Goal: Task Accomplishment & Management: Manage account settings

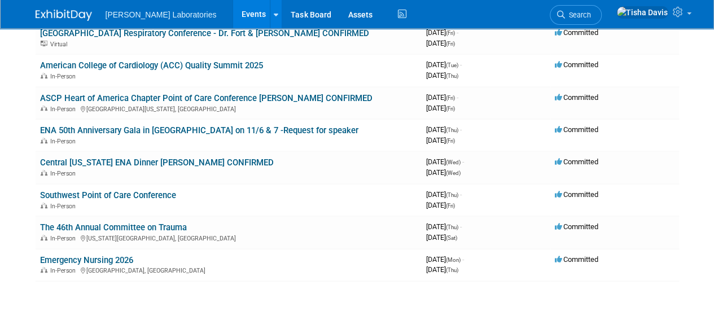
scroll to position [307, 0]
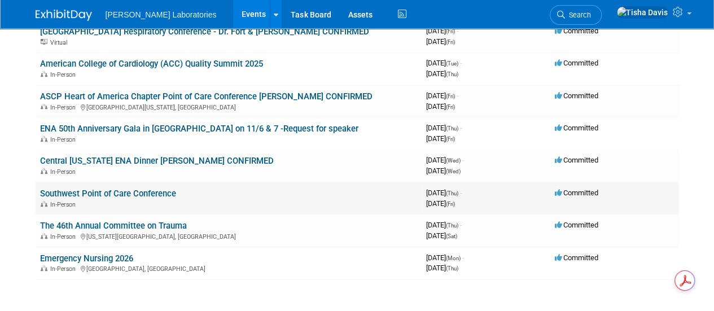
click at [165, 194] on link "Southwest Point of Care Conference" at bounding box center [108, 193] width 136 height 10
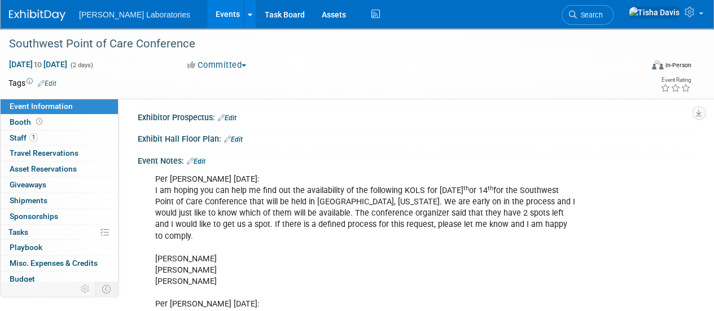
scroll to position [182, 0]
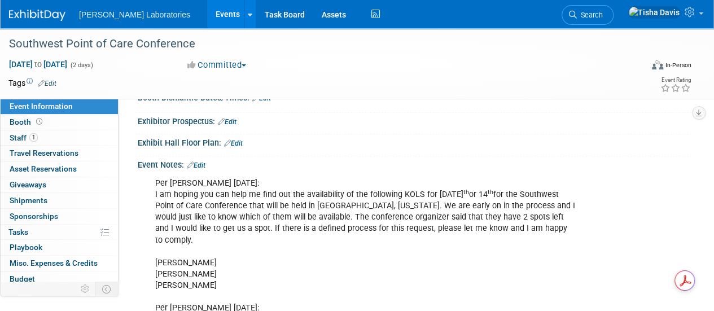
click at [205, 165] on link "Edit" at bounding box center [196, 165] width 19 height 8
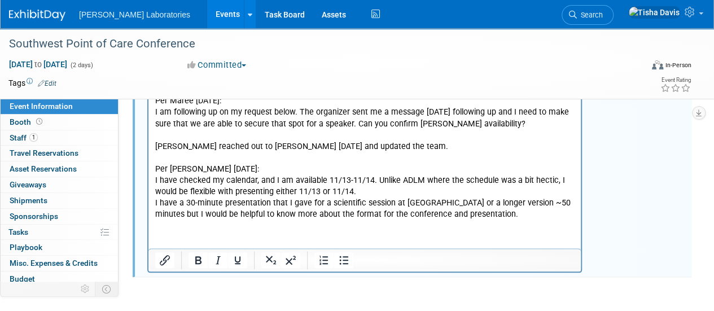
scroll to position [467, 0]
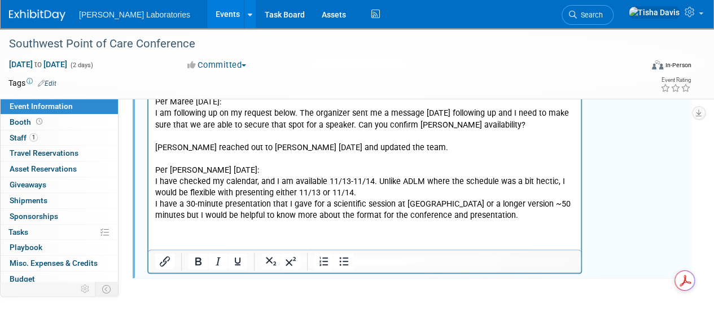
click at [495, 222] on html "Per Maree Atchley 8/4/25: I am hoping you can help me find out the availability…" at bounding box center [364, 55] width 432 height 333
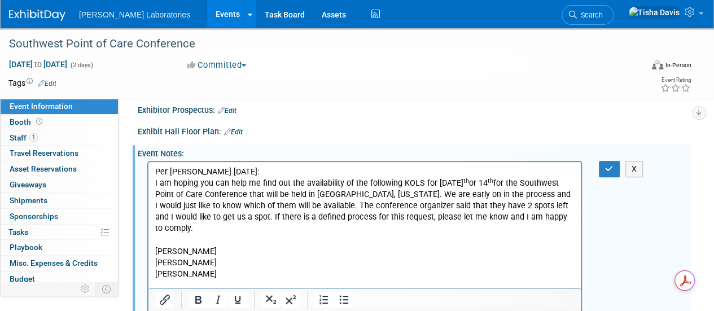
scroll to position [191, 0]
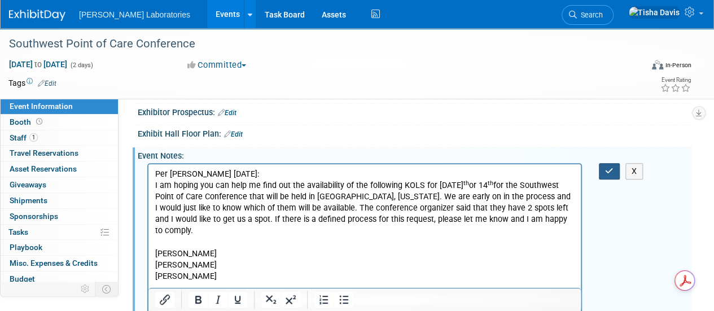
click at [605, 169] on icon "button" at bounding box center [609, 171] width 8 height 8
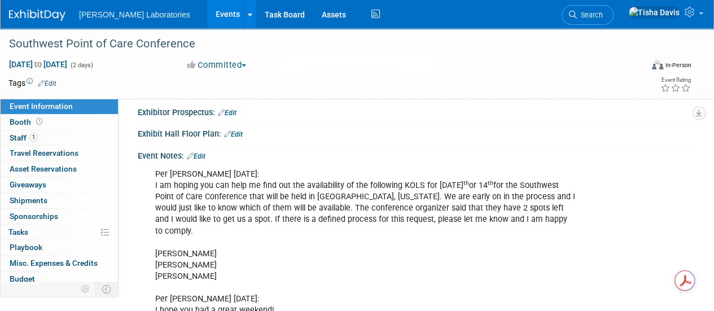
click at [202, 152] on link "Edit" at bounding box center [196, 156] width 19 height 8
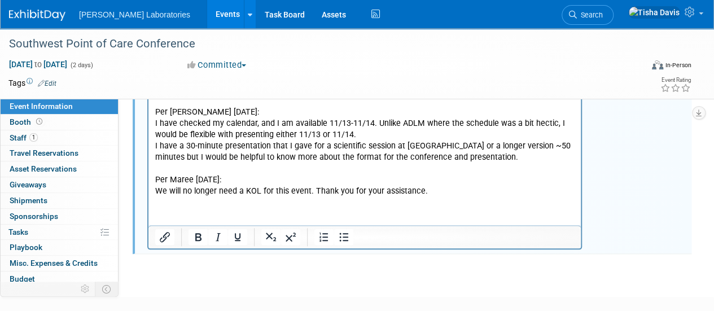
scroll to position [521, 0]
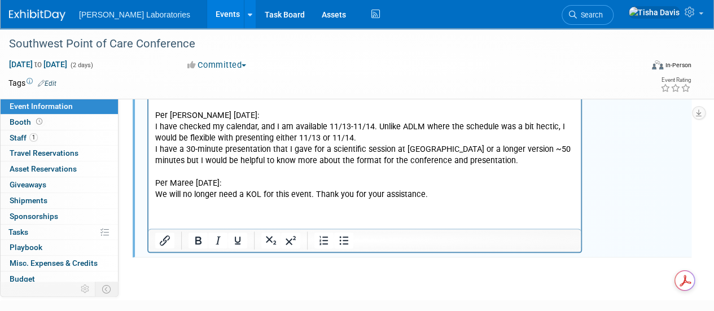
click at [474, 192] on p "Per Maree Atchley 8/4/25: I am hoping you can help me find out the availability…" at bounding box center [364, 19] width 419 height 363
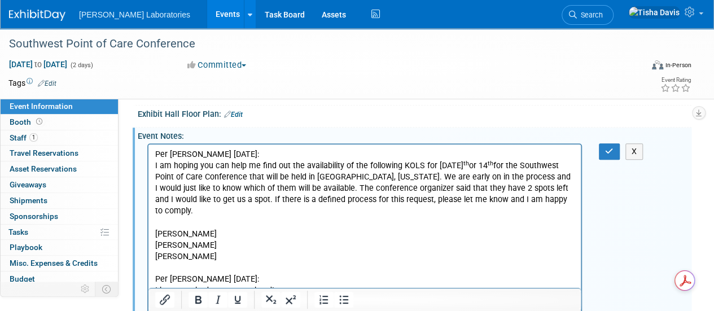
scroll to position [201, 0]
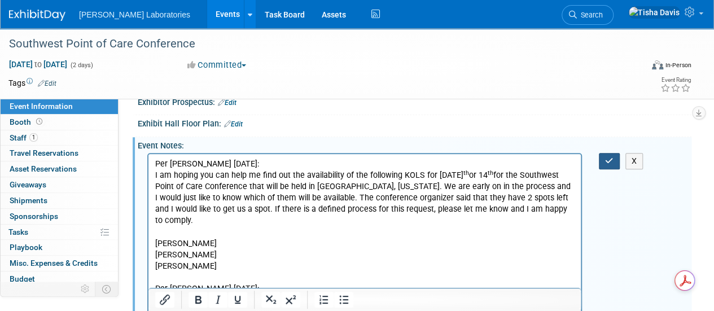
click at [605, 162] on icon "button" at bounding box center [609, 161] width 8 height 8
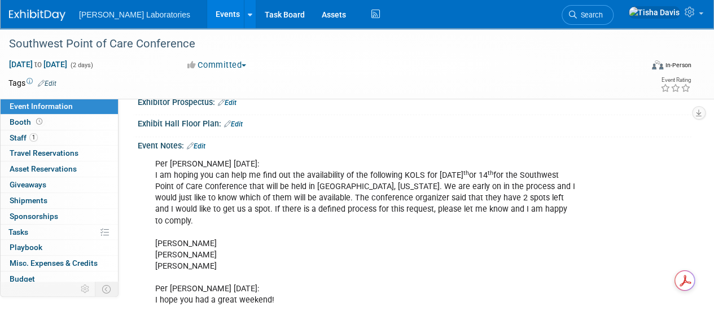
click at [207, 16] on link "Events" at bounding box center [227, 14] width 41 height 28
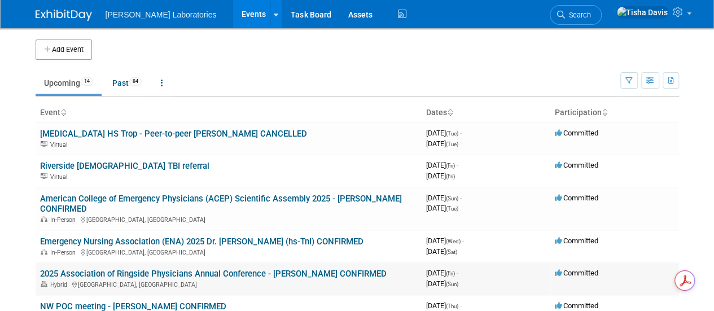
click at [147, 271] on link "2025 Association of Ringside Physicians Annual Conference - [PERSON_NAME] CONFI…" at bounding box center [213, 274] width 346 height 10
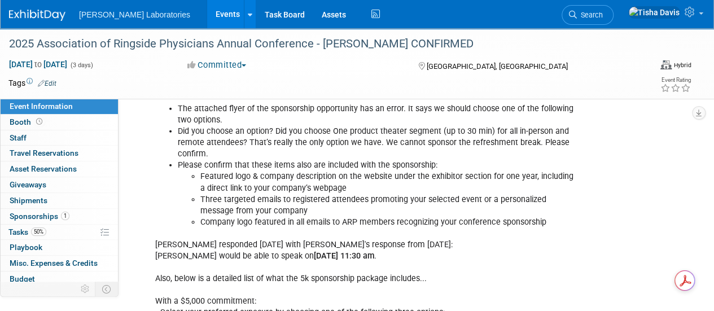
scroll to position [1549, 0]
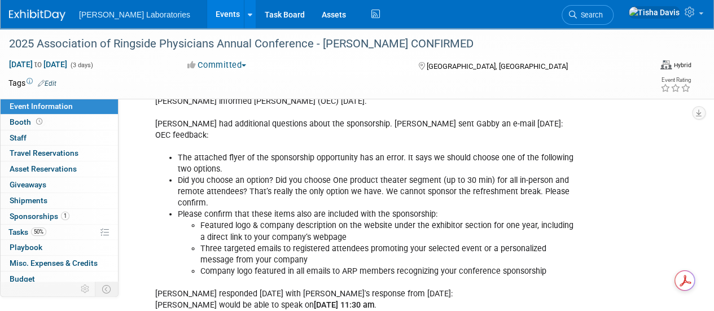
scroll to position [1507, 0]
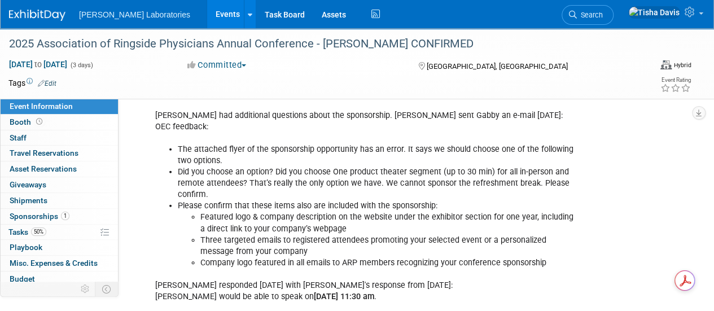
click at [390, 95] on div "2025 Association of Ringside Physicians Annual Conference - Dr. Carl Price CONF…" at bounding box center [357, 63] width 714 height 71
click at [207, 16] on link "Events" at bounding box center [227, 14] width 41 height 28
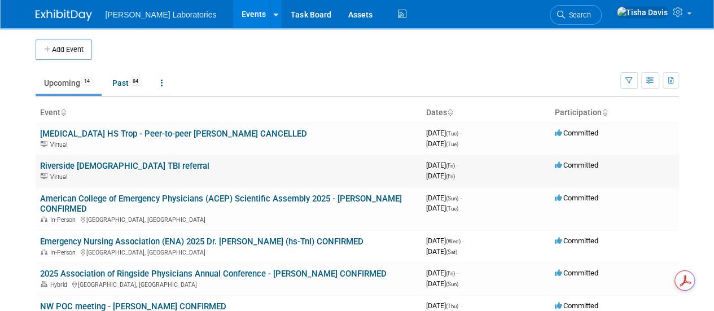
click at [113, 165] on link "Riverside [DEMOGRAPHIC_DATA] TBI referral" at bounding box center [124, 166] width 169 height 10
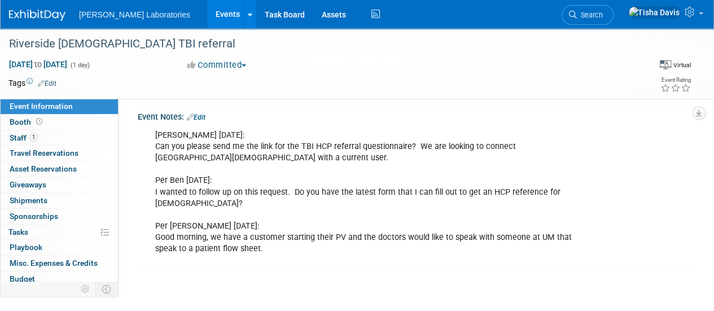
scroll to position [215, 0]
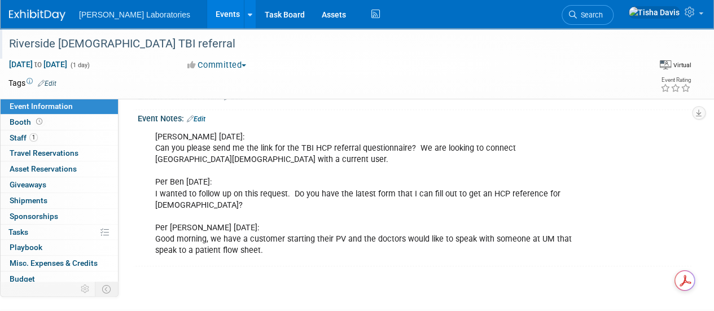
click at [213, 34] on div "Riverside [DEMOGRAPHIC_DATA] TBI referral" at bounding box center [319, 44] width 628 height 20
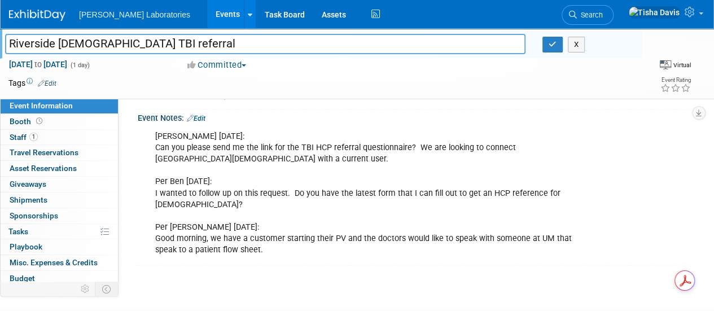
click at [320, 194] on div "Per Ben McLaughlin 8/15/25: Can you please send me the link for the TBI HCP ref…" at bounding box center [364, 193] width 434 height 136
click at [579, 42] on button "X" at bounding box center [576, 45] width 17 height 16
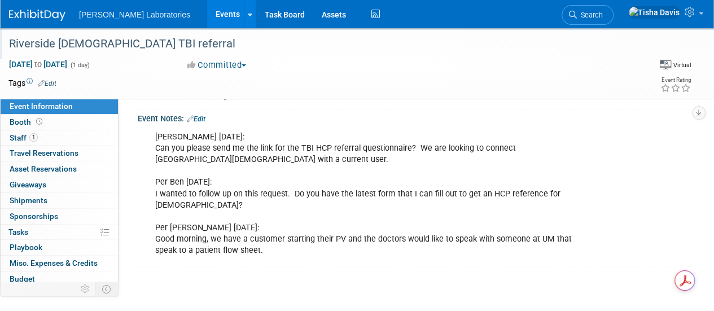
click at [207, 12] on link "Events" at bounding box center [227, 14] width 41 height 28
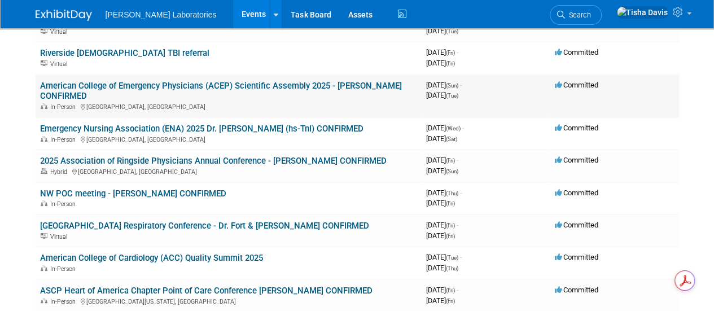
scroll to position [115, 0]
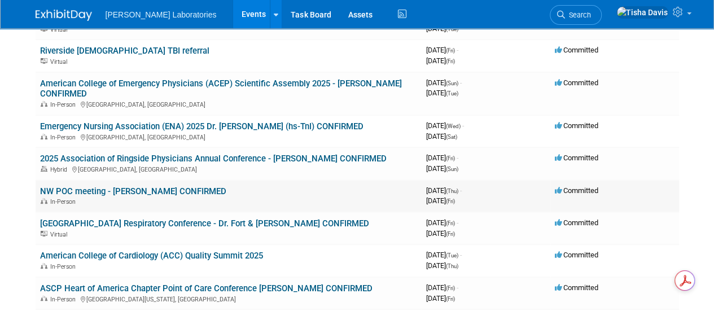
click at [95, 191] on link "NW POC meeting - [PERSON_NAME] CONFIRMED" at bounding box center [133, 191] width 186 height 10
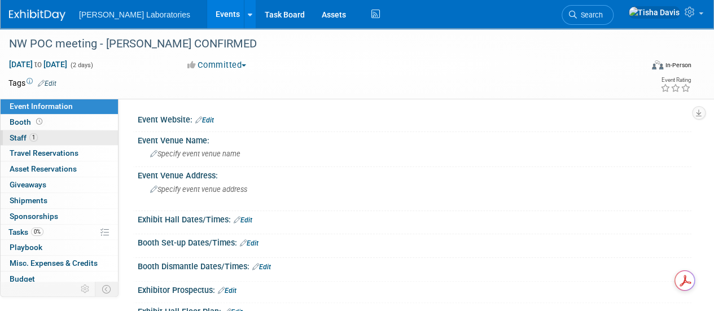
click at [19, 139] on span "Staff 1" at bounding box center [24, 137] width 28 height 9
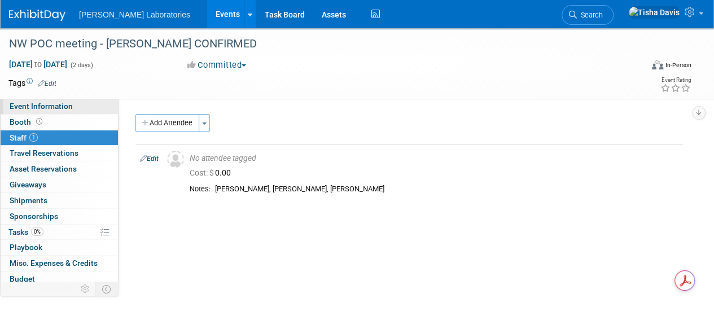
click at [80, 107] on link "Event Information" at bounding box center [59, 106] width 117 height 15
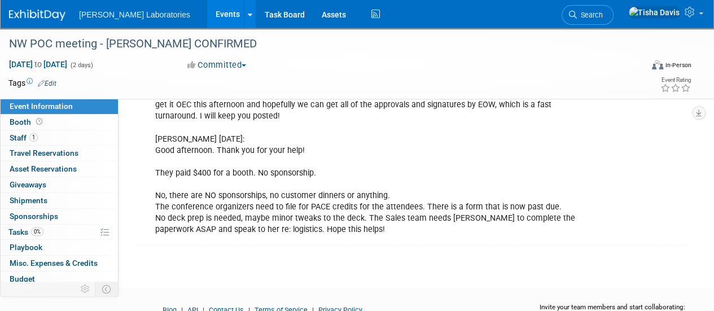
scroll to position [1438, 0]
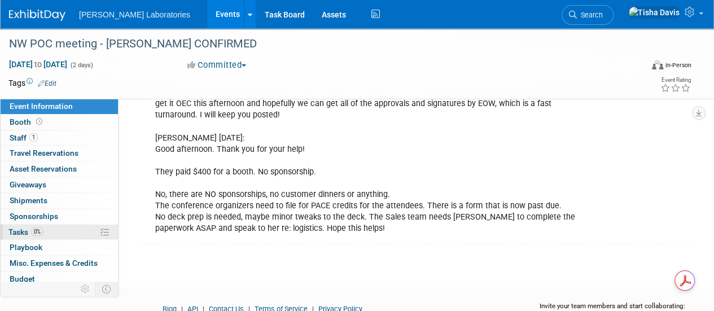
click at [18, 227] on span "Tasks 0%" at bounding box center [25, 231] width 35 height 9
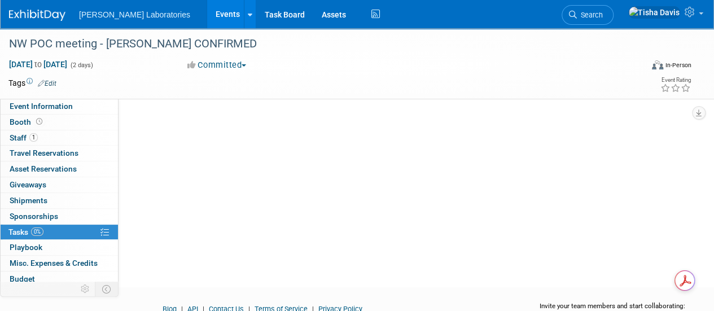
scroll to position [0, 0]
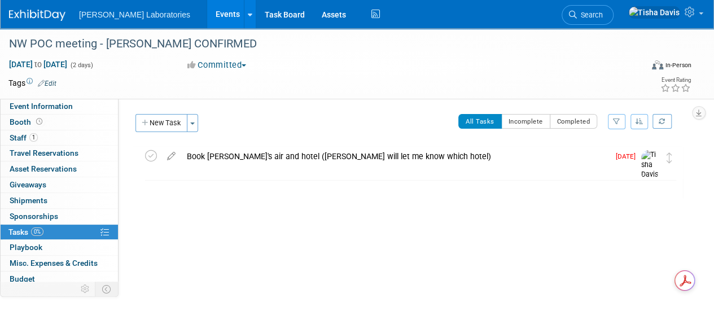
click at [207, 16] on link "Events" at bounding box center [227, 14] width 41 height 28
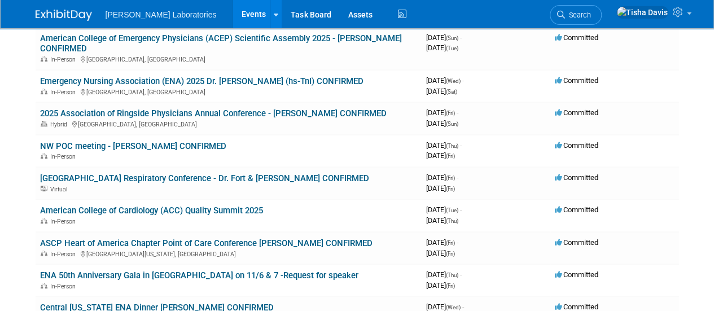
scroll to position [161, 0]
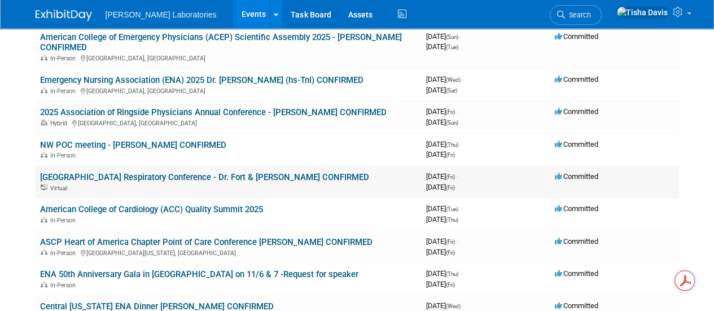
click at [121, 178] on link "[GEOGRAPHIC_DATA] Respiratory Conference - Dr. Fort & [PERSON_NAME] CONFIRMED" at bounding box center [204, 177] width 329 height 10
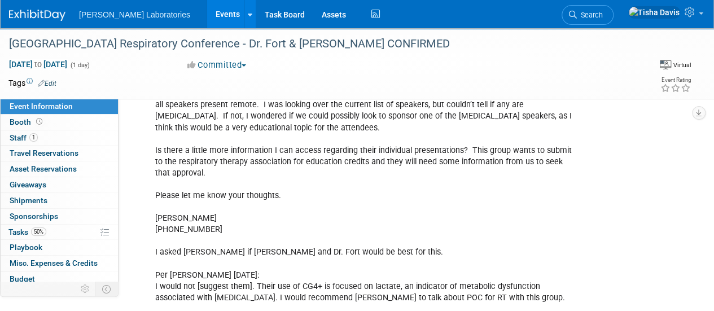
scroll to position [276, 0]
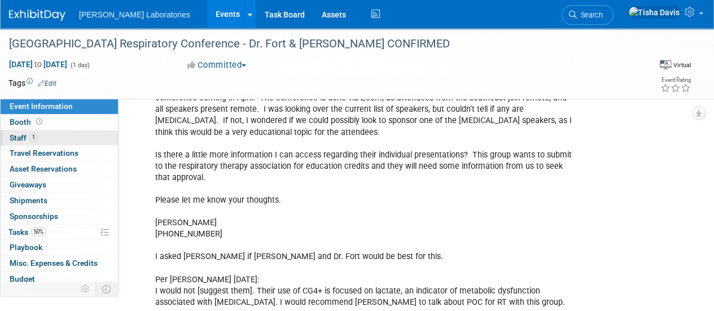
click at [52, 134] on link "1 Staff 1" at bounding box center [59, 137] width 117 height 15
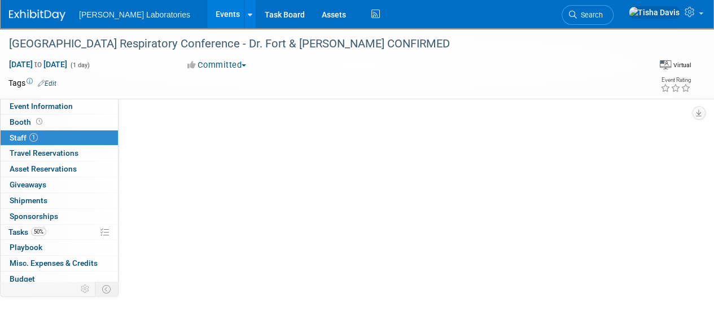
scroll to position [0, 0]
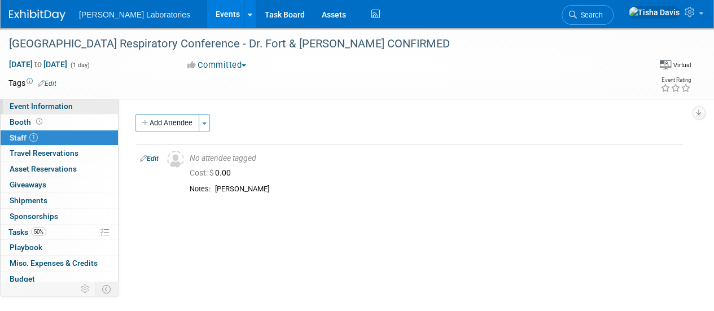
click at [70, 105] on span "Event Information" at bounding box center [41, 106] width 63 height 9
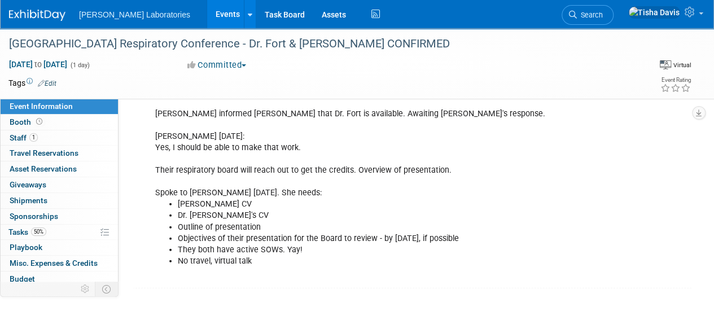
scroll to position [1348, 0]
click at [24, 230] on span "Tasks 50%" at bounding box center [27, 231] width 38 height 9
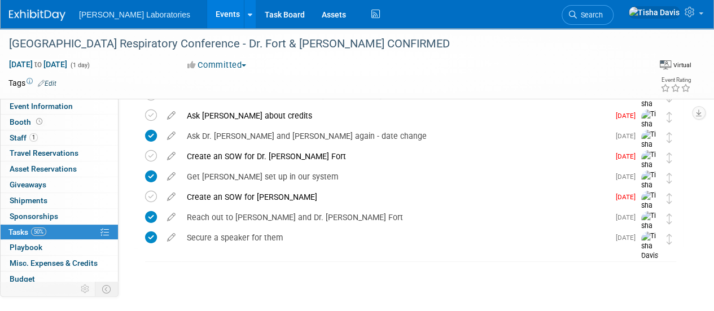
scroll to position [64, 0]
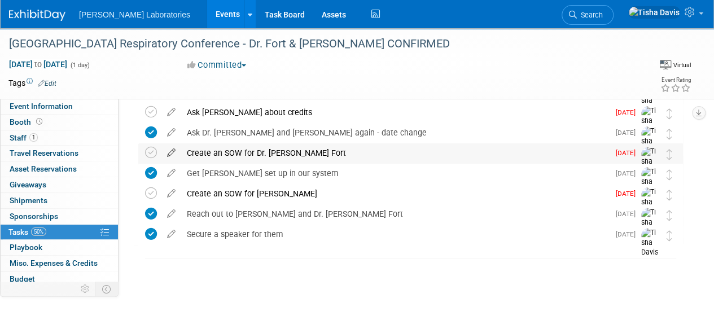
click at [169, 152] on icon at bounding box center [171, 150] width 20 height 14
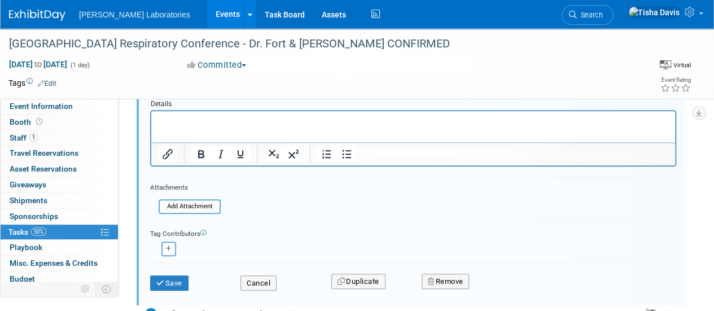
scroll to position [205, 0]
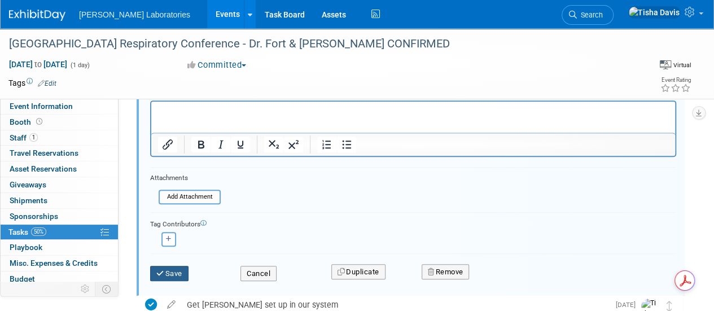
type input "Create an SOW for Dr. Lisa Fort - she has an active SOW."
click at [184, 278] on button "Save" at bounding box center [169, 274] width 38 height 16
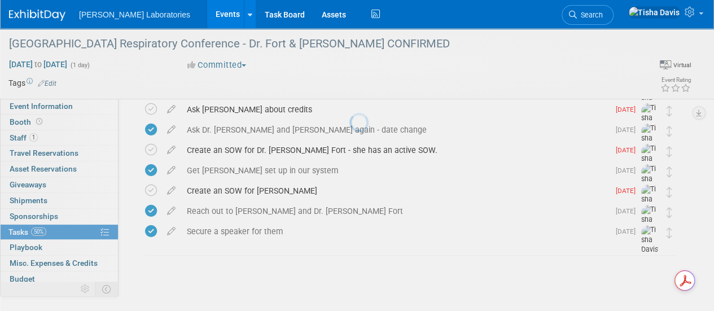
scroll to position [67, 0]
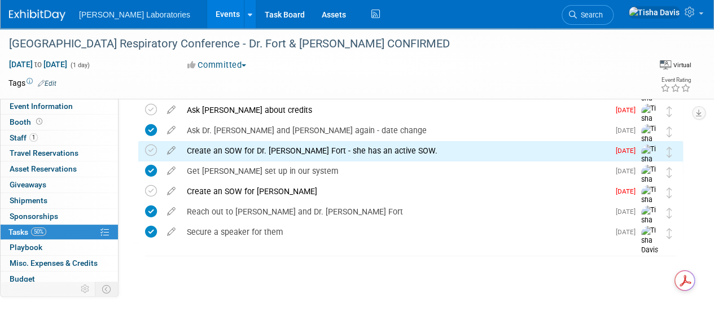
click at [207, 14] on link "Events" at bounding box center [227, 14] width 41 height 28
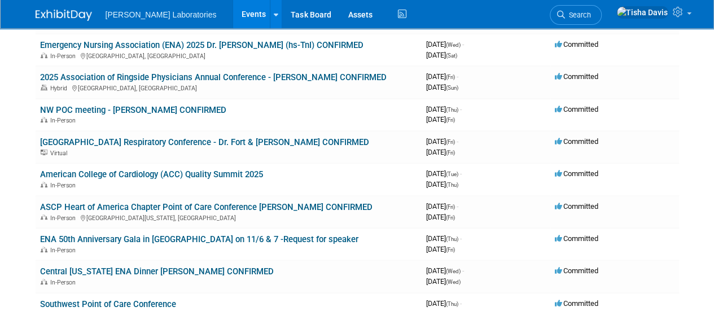
scroll to position [197, 0]
click at [130, 175] on link "American College of Cardiology (ACC) Quality Summit 2025" at bounding box center [151, 174] width 223 height 10
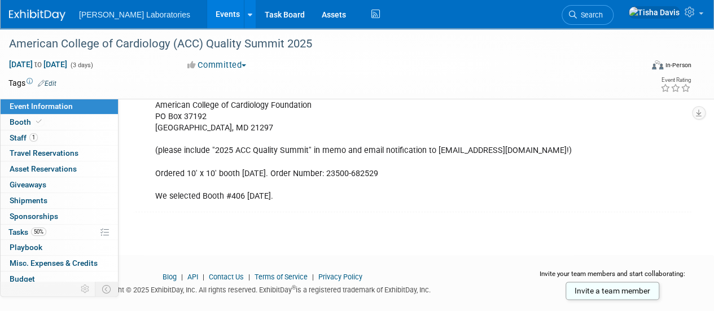
scroll to position [543, 0]
click at [207, 13] on link "Events" at bounding box center [227, 14] width 41 height 28
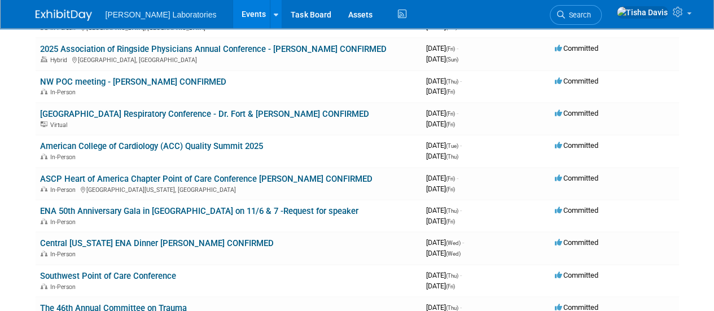
scroll to position [227, 0]
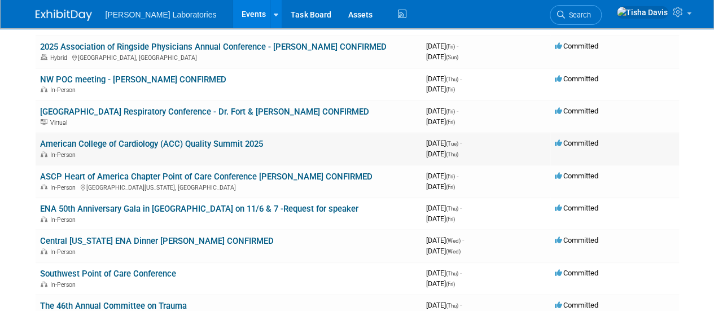
click at [93, 146] on link "American College of Cardiology (ACC) Quality Summit 2025" at bounding box center [151, 144] width 223 height 10
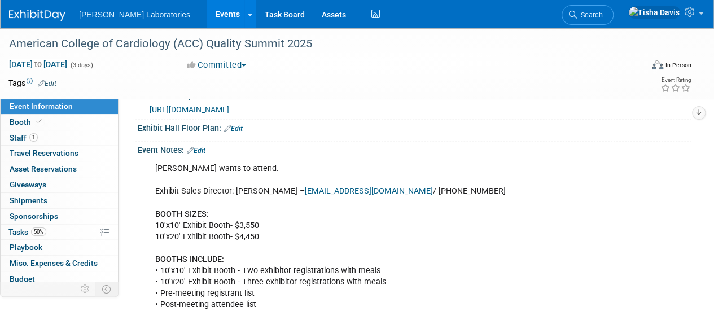
scroll to position [217, 0]
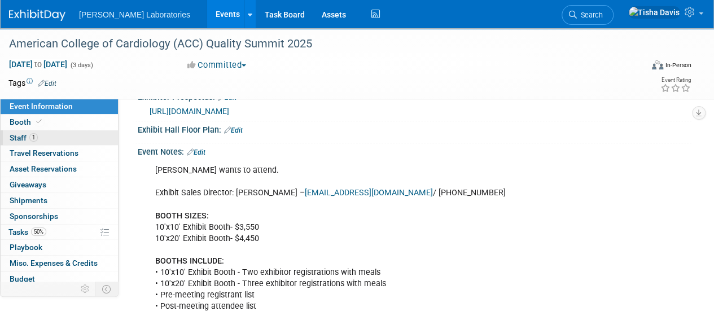
click at [18, 135] on span "Staff 1" at bounding box center [24, 137] width 28 height 9
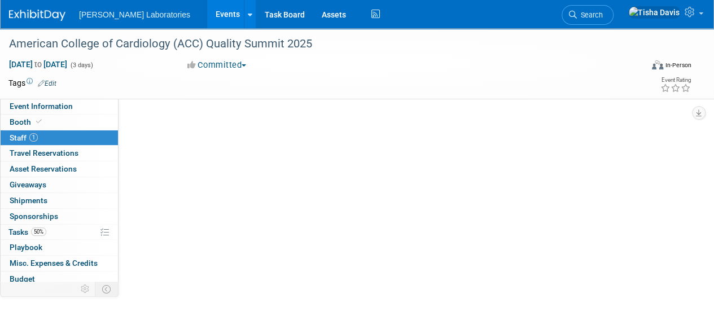
scroll to position [0, 0]
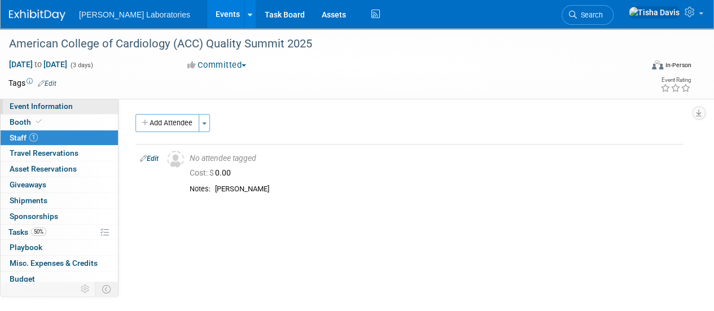
click at [54, 108] on span "Event Information" at bounding box center [41, 106] width 63 height 9
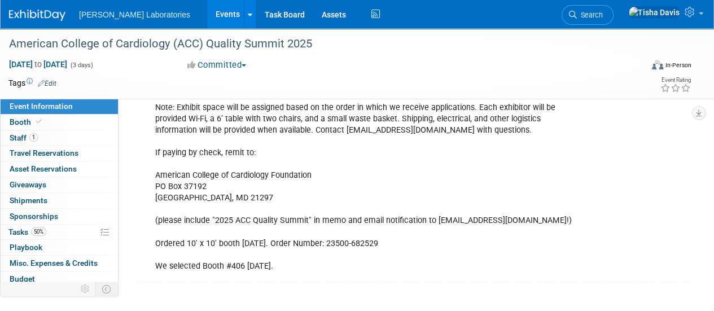
scroll to position [468, 0]
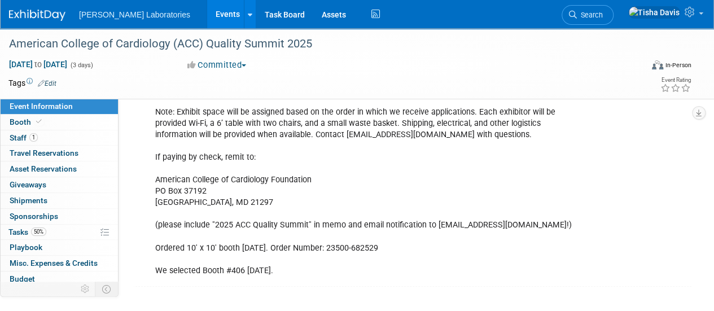
click at [410, 203] on div "Jeff wants to attend. Exhibit Sales Director: Christy Troiano – ctroiano@acc.or…" at bounding box center [364, 95] width 434 height 374
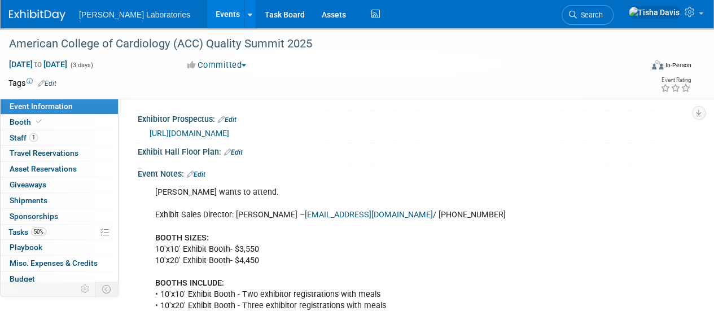
scroll to position [192, 0]
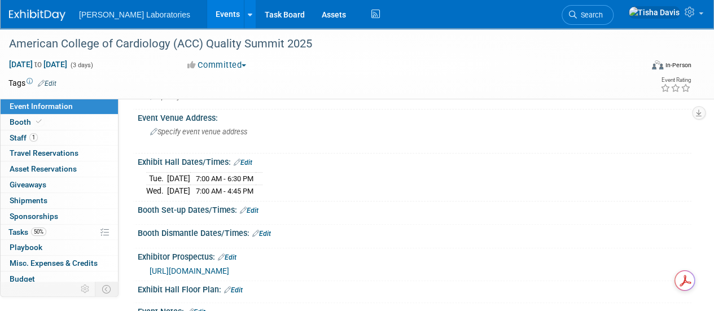
scroll to position [0, 0]
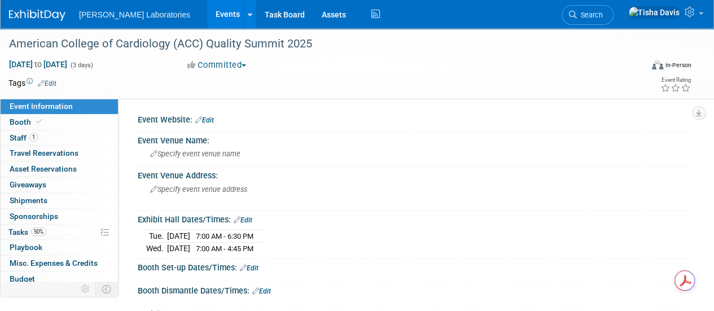
click at [207, 16] on link "Events" at bounding box center [227, 14] width 41 height 28
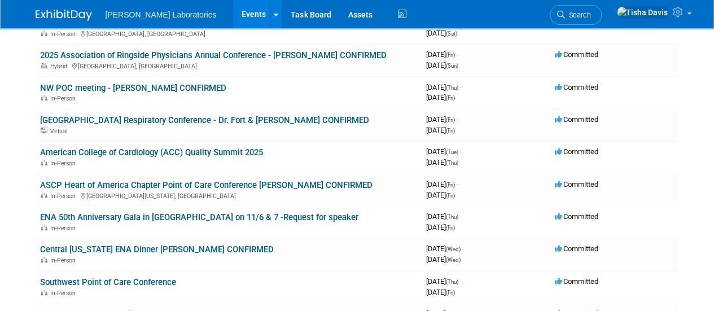
scroll to position [238, 0]
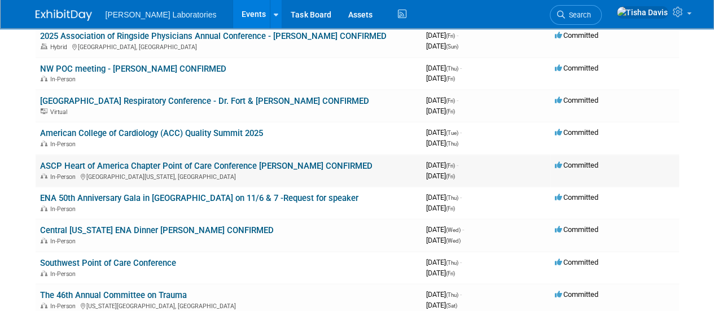
click at [262, 169] on link "ASCP Heart of America Chapter Point of Care Conference [PERSON_NAME] CONFIRMED" at bounding box center [206, 166] width 332 height 10
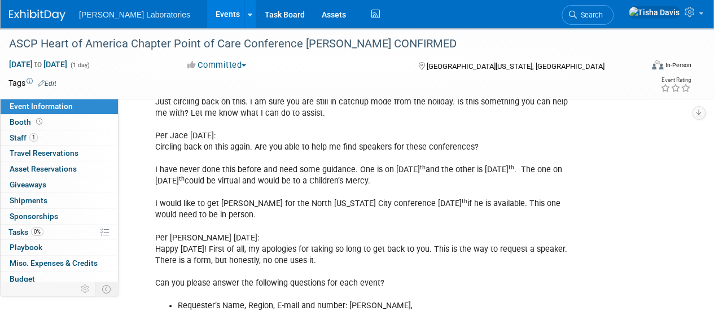
scroll to position [335, 0]
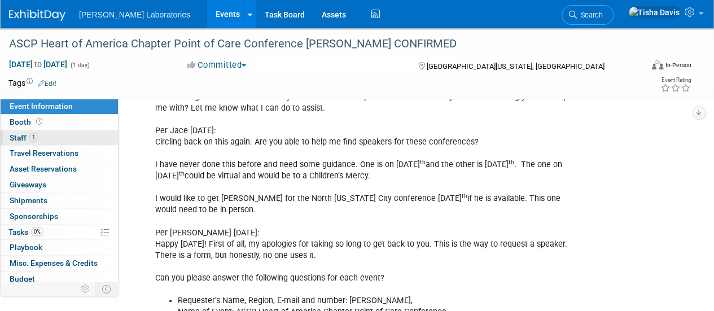
click at [19, 139] on span "Staff 1" at bounding box center [24, 137] width 28 height 9
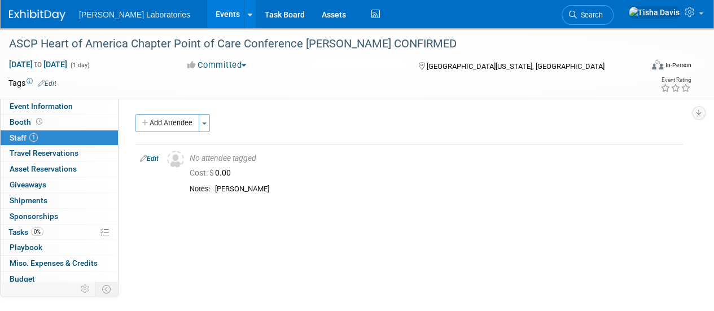
click at [59, 92] on div "Tags Edit Event Rating" at bounding box center [350, 86] width 700 height 20
click at [55, 104] on span "Event Information" at bounding box center [41, 106] width 63 height 9
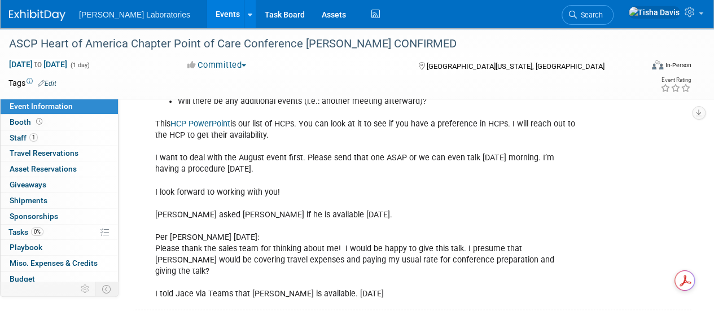
scroll to position [659, 0]
click at [15, 231] on span "Tasks 0%" at bounding box center [25, 231] width 35 height 9
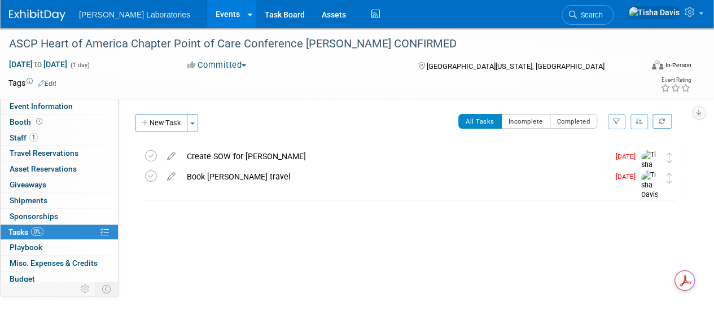
click at [207, 14] on link "Events" at bounding box center [227, 14] width 41 height 28
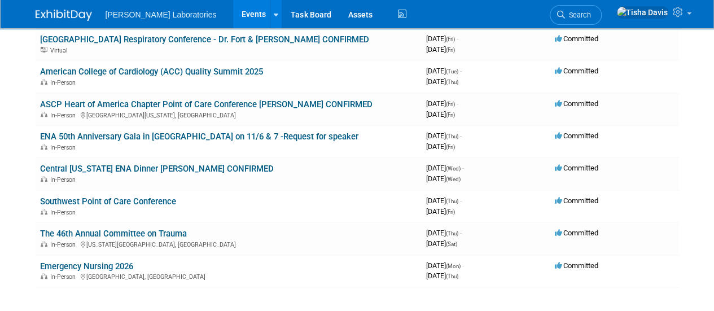
scroll to position [301, 0]
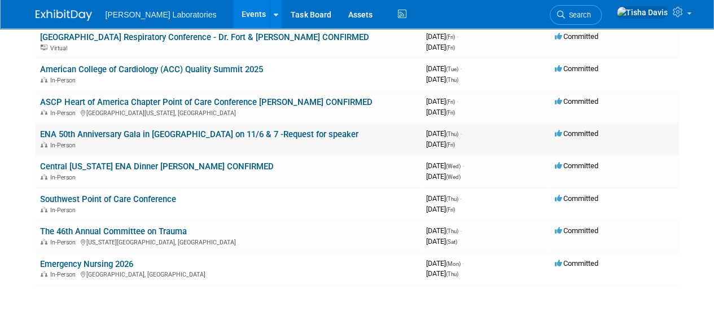
click at [289, 145] on div "In-Person" at bounding box center [228, 144] width 377 height 9
click at [128, 135] on link "ENA 50th Anniversary Gala in [GEOGRAPHIC_DATA] on 11/6 & 7 -Request for speaker" at bounding box center [199, 134] width 318 height 10
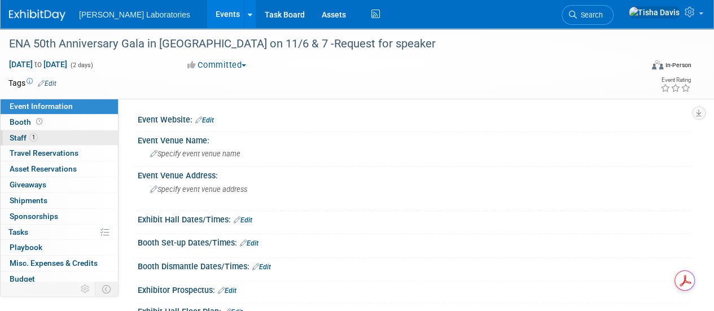
click at [22, 136] on span "Staff 1" at bounding box center [24, 137] width 28 height 9
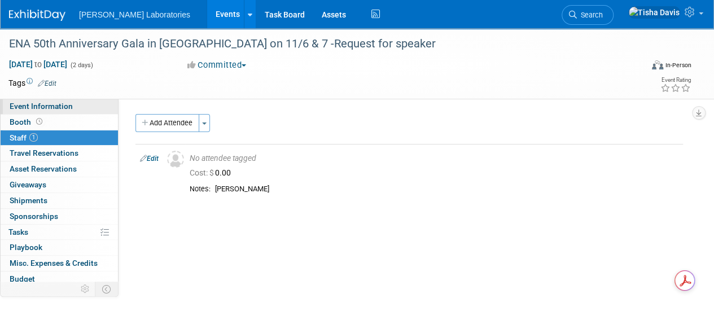
click at [61, 103] on span "Event Information" at bounding box center [41, 106] width 63 height 9
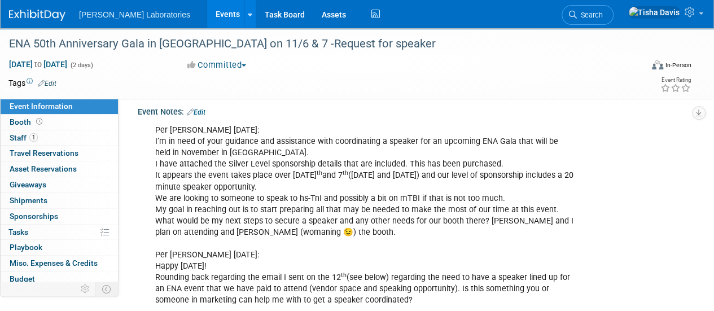
scroll to position [223, 0]
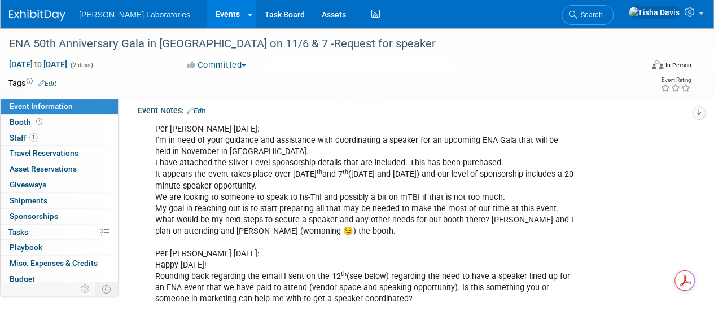
click at [207, 14] on link "Events" at bounding box center [227, 14] width 41 height 28
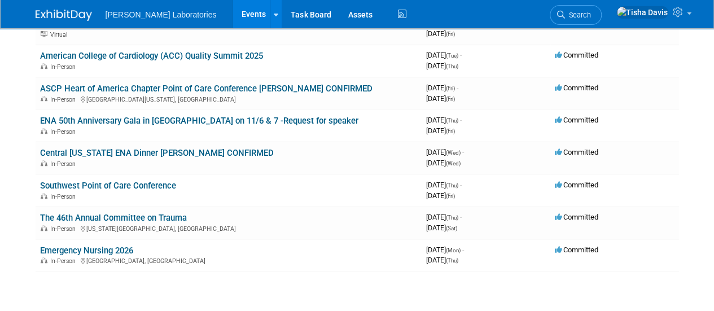
scroll to position [326, 0]
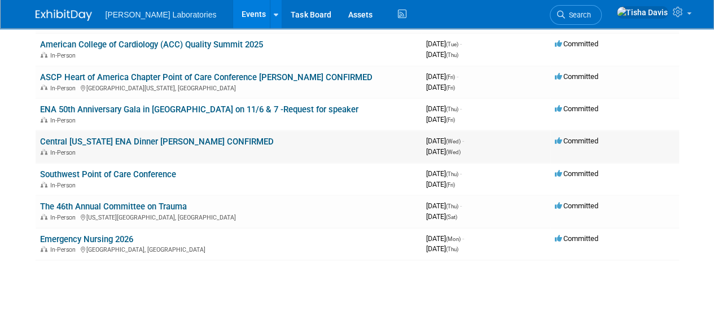
click at [174, 157] on td "Central Indiana ENA Dinner Tanya Bastin-Baltz CONFIRMED In-Person" at bounding box center [229, 146] width 386 height 32
click at [113, 140] on link "Central [US_STATE] ENA Dinner [PERSON_NAME] CONFIRMED" at bounding box center [157, 142] width 234 height 10
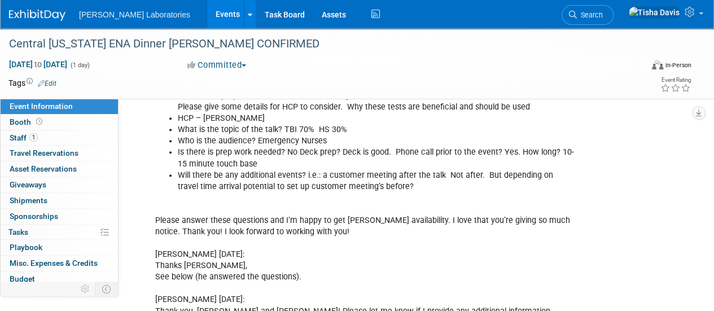
scroll to position [397, 0]
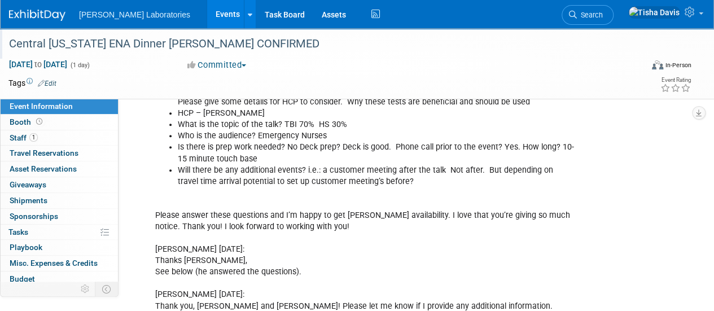
click at [269, 45] on div "Central [US_STATE] ENA Dinner [PERSON_NAME] CONFIRMED" at bounding box center [319, 44] width 628 height 20
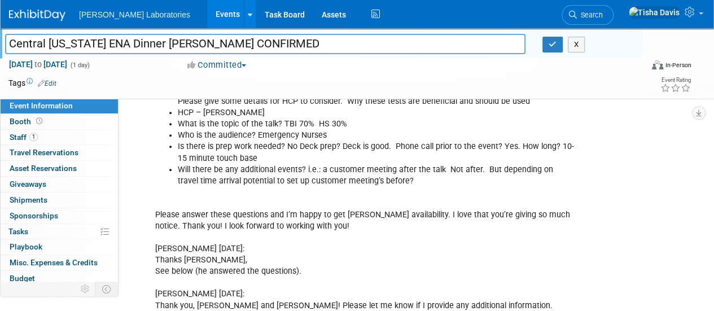
click at [207, 12] on link "Events" at bounding box center [227, 14] width 41 height 28
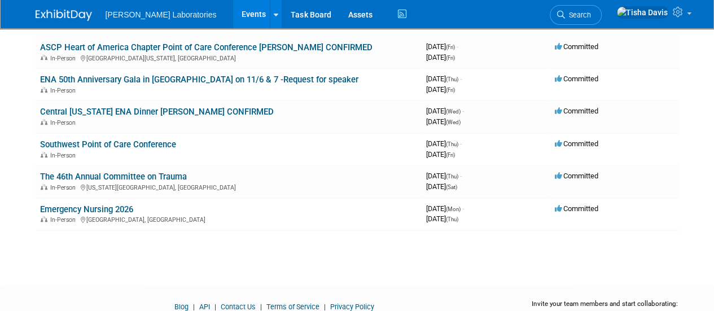
scroll to position [357, 0]
click at [142, 143] on link "Southwest Point of Care Conference" at bounding box center [108, 144] width 136 height 10
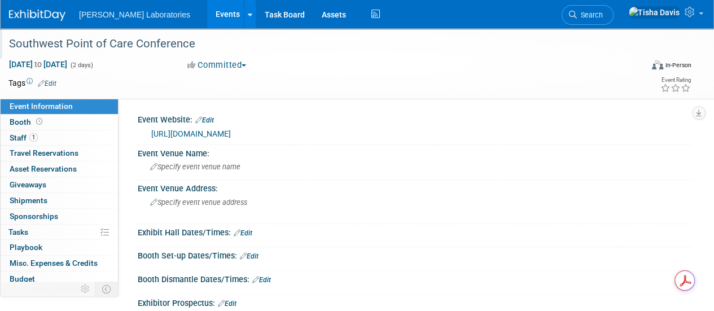
click at [214, 42] on div "Southwest Point of Care Conference" at bounding box center [319, 44] width 628 height 20
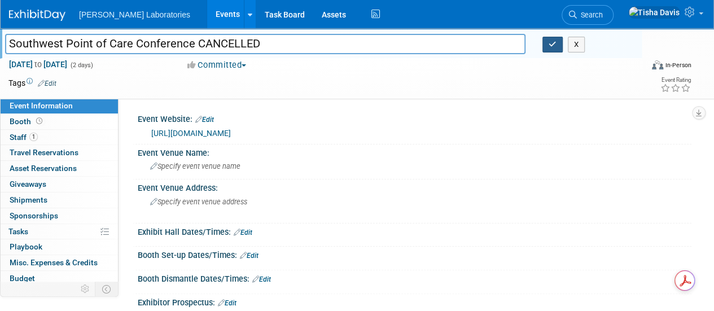
type input "Southwest Point of Care Conference CANCELLED"
click at [552, 49] on button "button" at bounding box center [552, 45] width 20 height 16
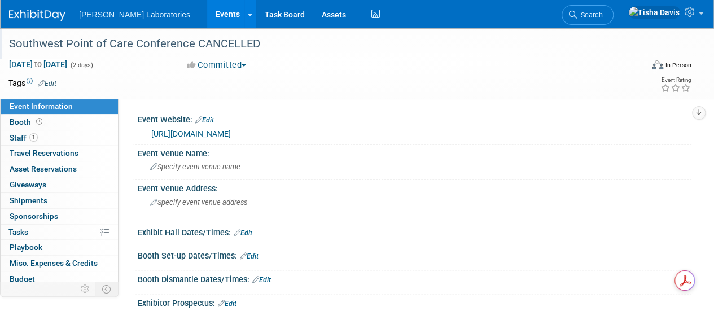
click at [207, 8] on link "Events" at bounding box center [227, 14] width 41 height 28
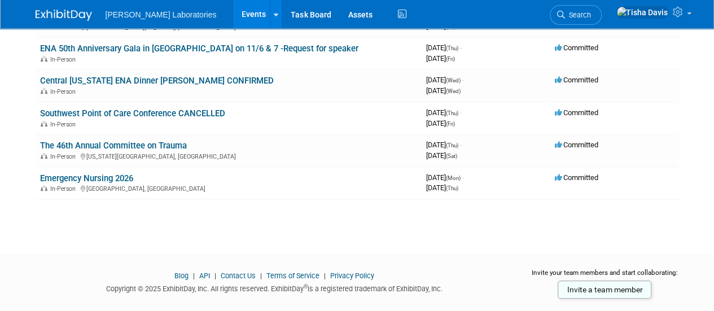
scroll to position [388, 0]
click at [126, 140] on link "The 46th Annual Committee on Trauma" at bounding box center [113, 145] width 147 height 10
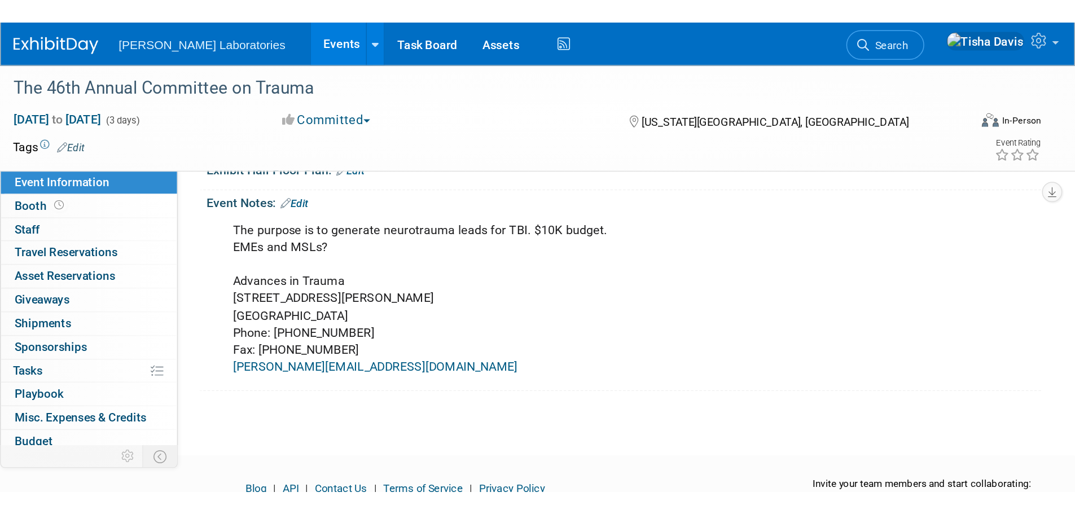
scroll to position [79, 0]
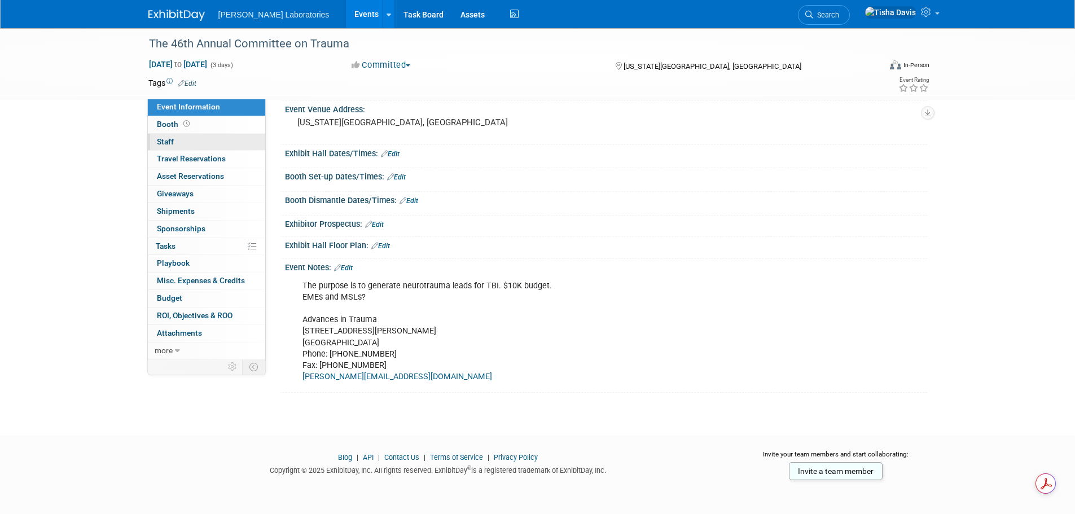
click at [166, 144] on span "Staff 0" at bounding box center [165, 141] width 17 height 9
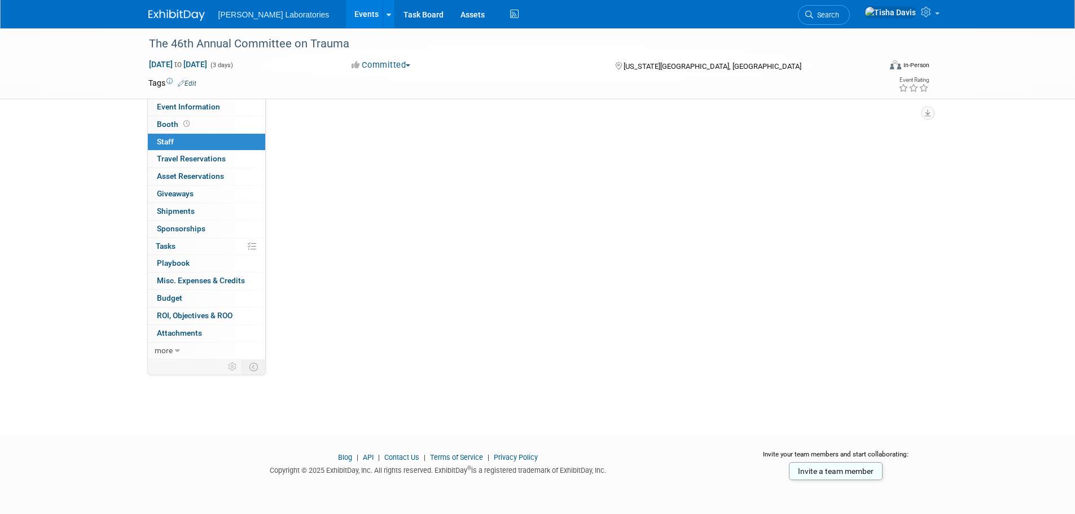
scroll to position [0, 0]
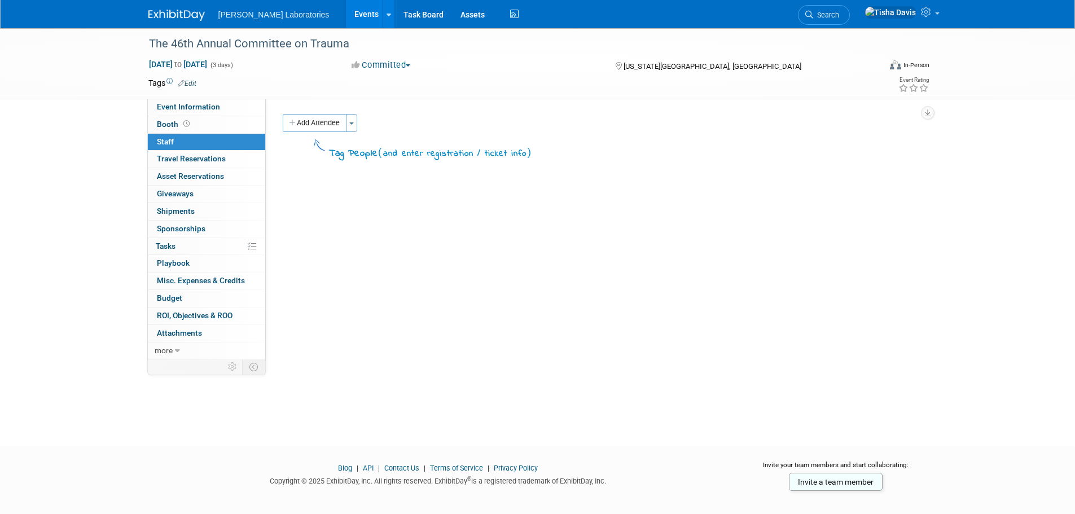
click at [329, 120] on button "Add Attendee" at bounding box center [315, 123] width 64 height 18
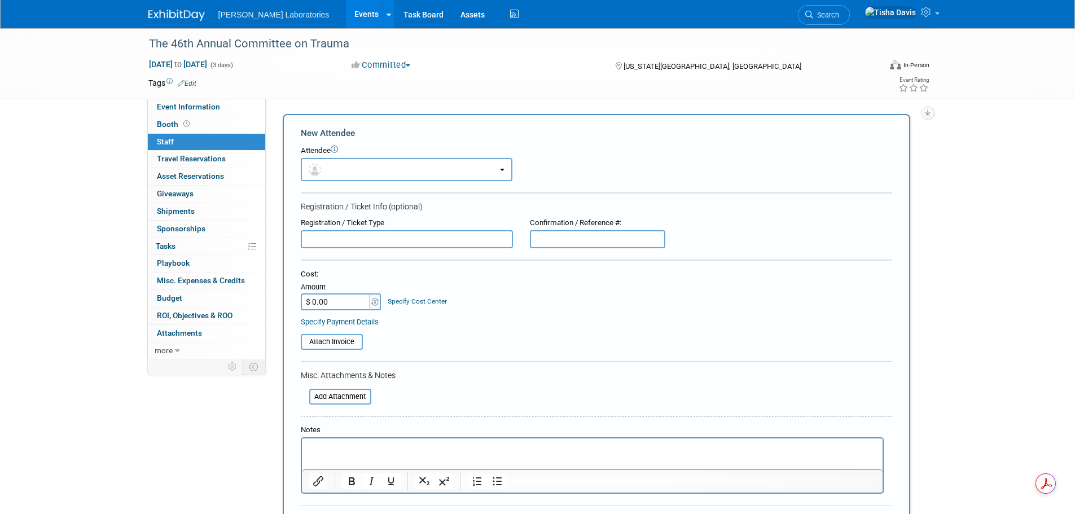
click at [400, 310] on p "Rich Text Area. Press ALT-0 for help." at bounding box center [592, 448] width 568 height 11
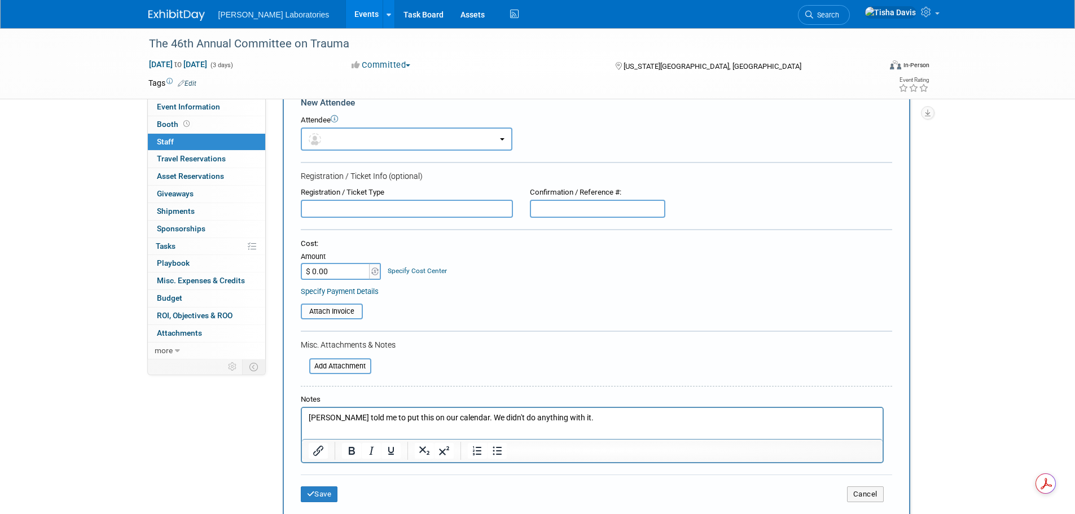
scroll to position [56, 0]
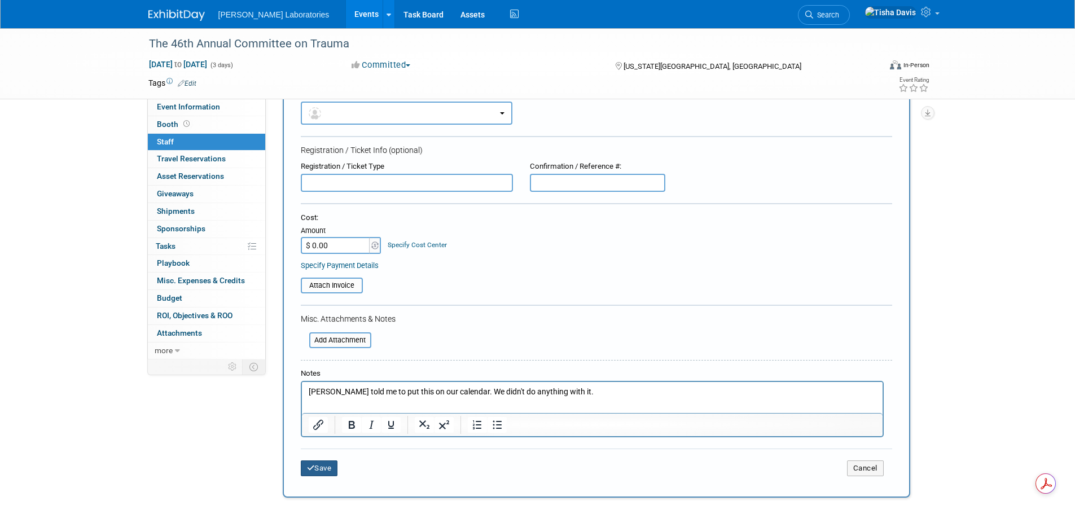
click at [315, 310] on button "Save" at bounding box center [319, 468] width 37 height 16
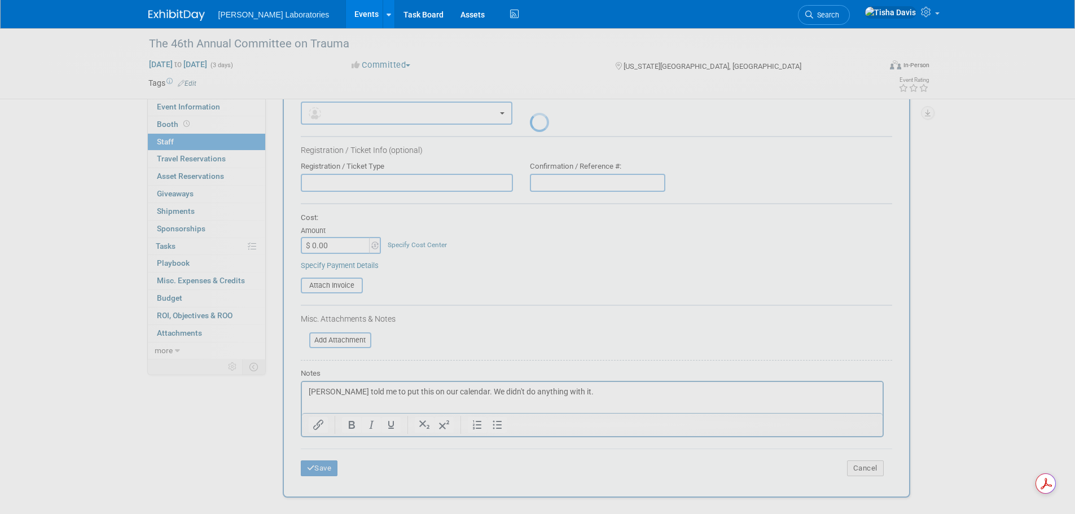
scroll to position [11, 0]
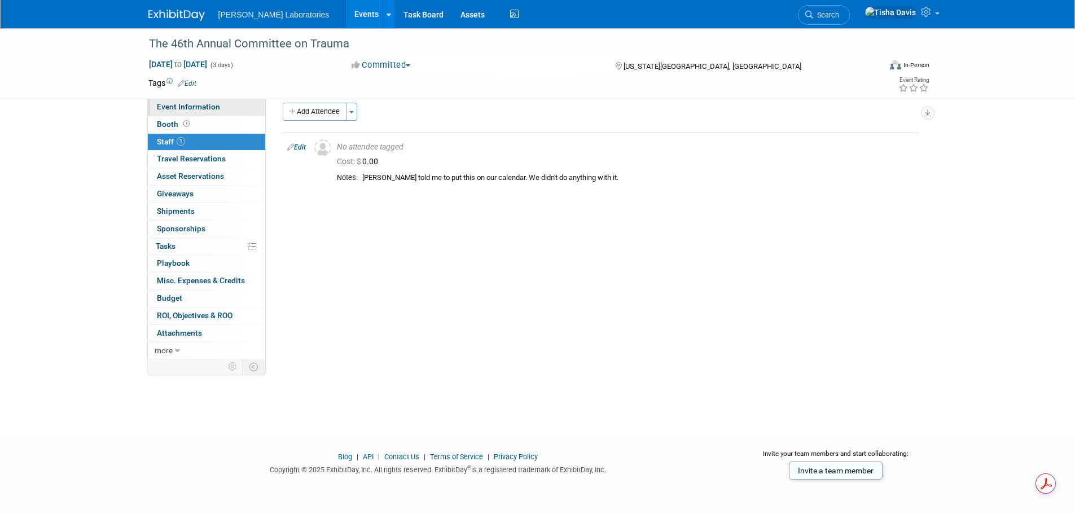
click at [204, 104] on span "Event Information" at bounding box center [188, 106] width 63 height 9
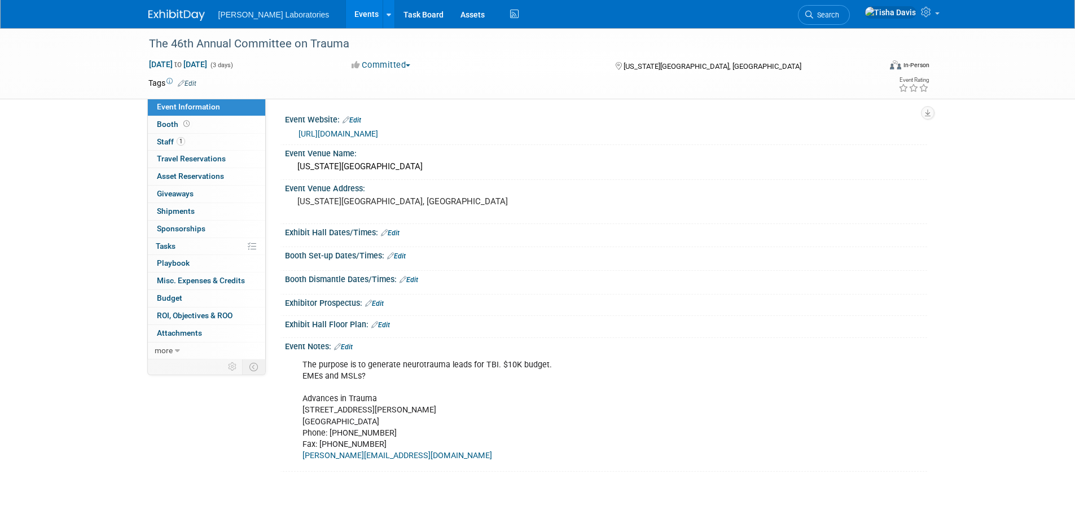
click at [337, 133] on link "https://www.aitkc.com/" at bounding box center [338, 133] width 80 height 9
click at [346, 12] on link "Events" at bounding box center [366, 14] width 41 height 28
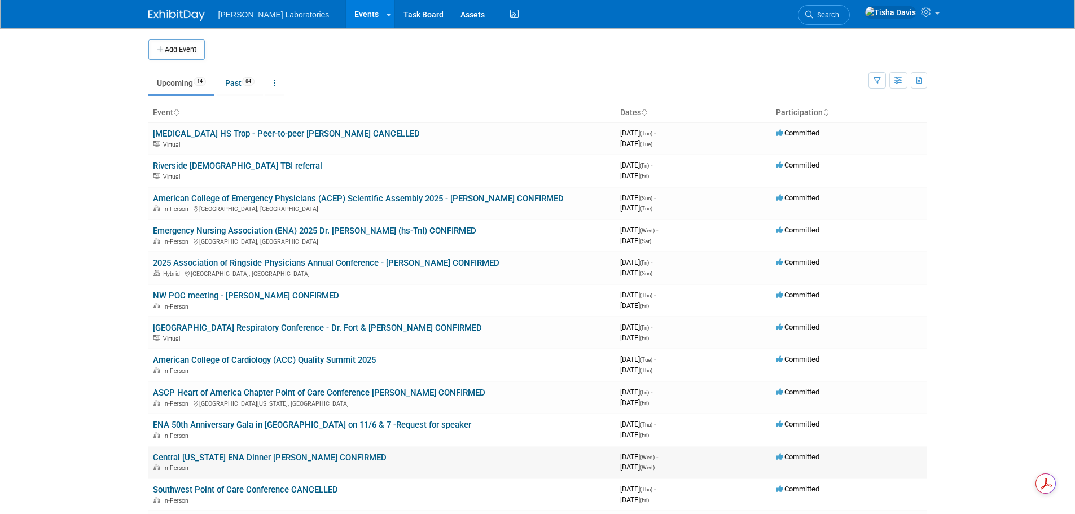
click at [310, 456] on link "Central [US_STATE] ENA Dinner [PERSON_NAME] CONFIRMED" at bounding box center [270, 457] width 234 height 10
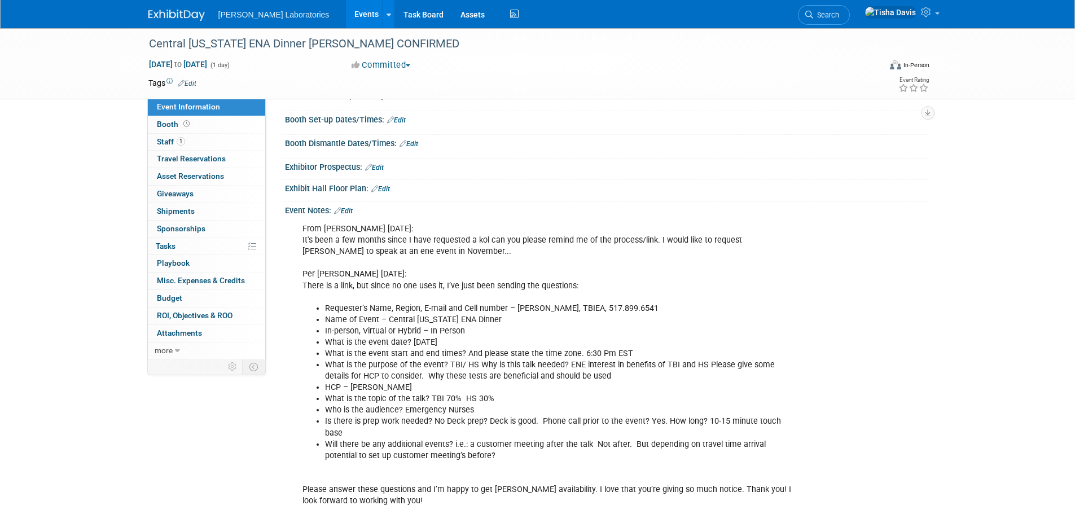
scroll to position [69, 0]
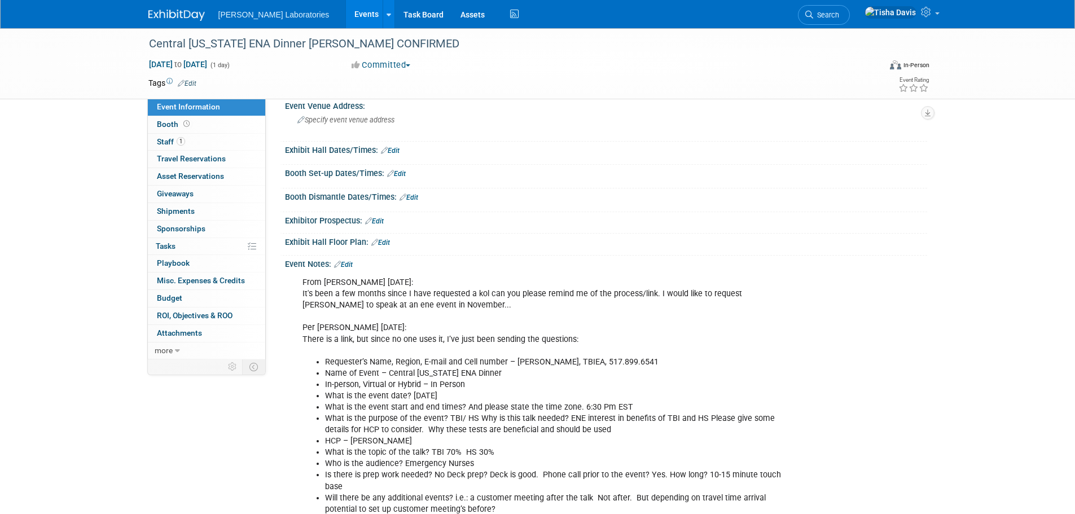
click at [350, 263] on link "Edit" at bounding box center [343, 265] width 19 height 8
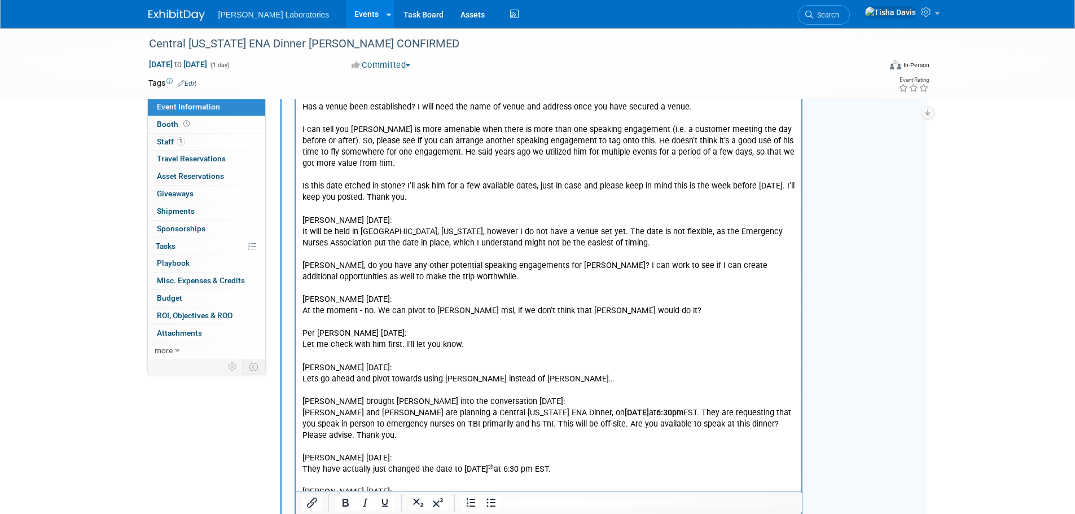
scroll to position [803, 0]
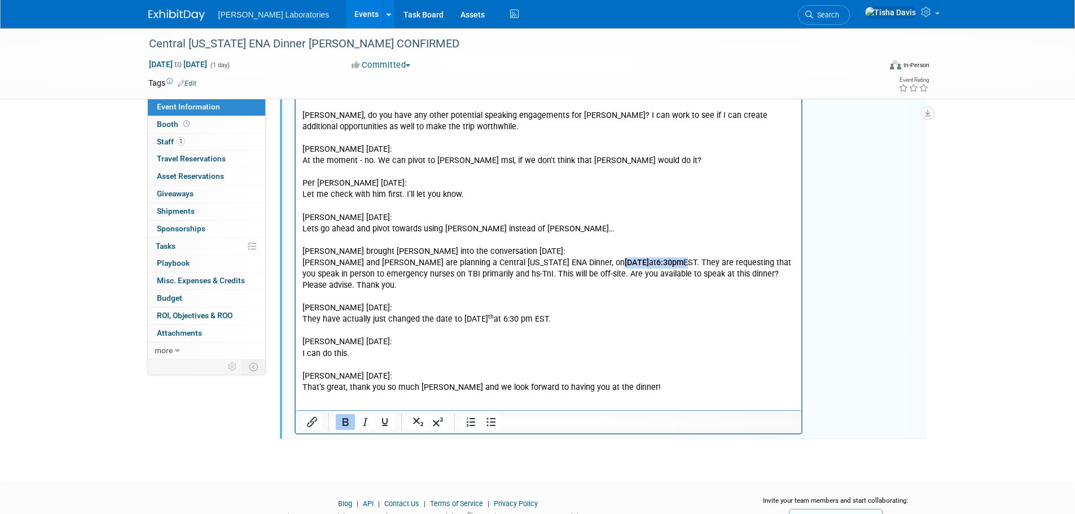
drag, startPoint x: 521, startPoint y: 252, endPoint x: 677, endPoint y: 256, distance: 156.3
click at [677, 256] on p "Please answer these questions and I’m happy to get Dr. Hertner’s availability. …" at bounding box center [548, 88] width 493 height 612
drag, startPoint x: 460, startPoint y: 307, endPoint x: 566, endPoint y: 314, distance: 106.9
click at [566, 314] on p "Please answer these questions and I’m happy to get Dr. Hertner’s availability. …" at bounding box center [548, 88] width 493 height 612
click at [349, 425] on icon "Bold" at bounding box center [346, 422] width 14 height 14
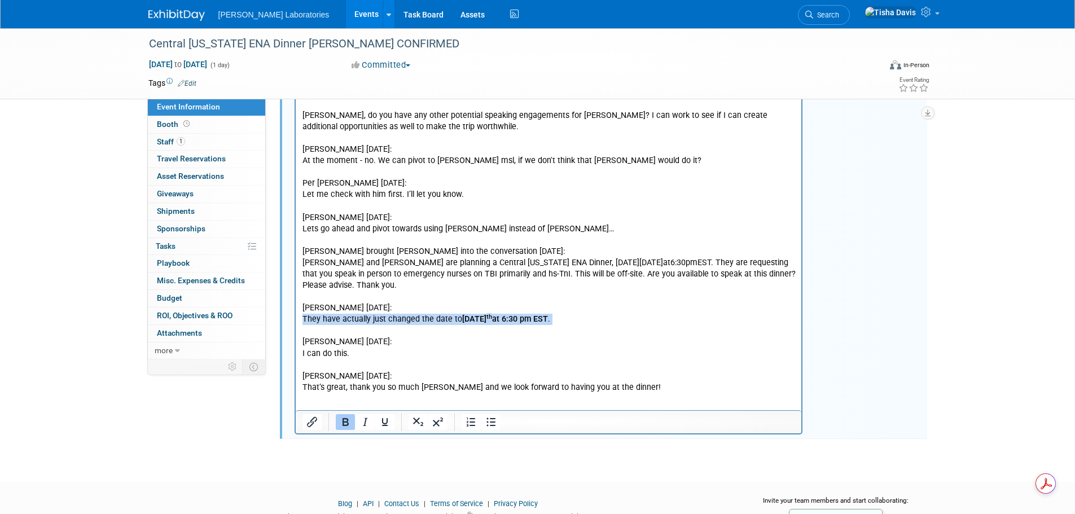
click at [461, 315] on b "November 12 th at 6:30 pm EST" at bounding box center [504, 320] width 86 height 10
click at [552, 352] on p "Please answer these questions and I’m happy to get Dr. Hertner’s availability. …" at bounding box center [548, 88] width 493 height 612
click at [166, 142] on span "Staff 1" at bounding box center [171, 141] width 28 height 9
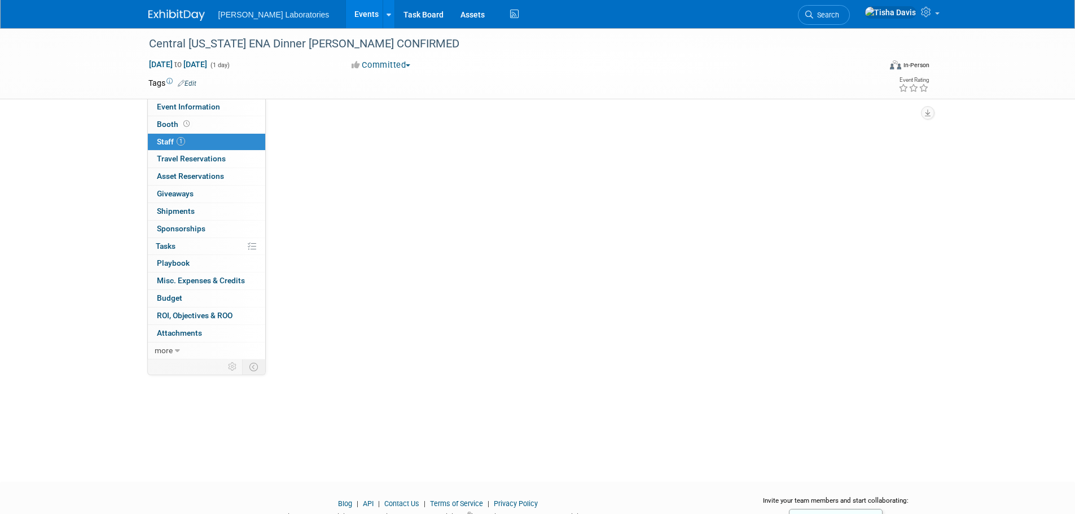
scroll to position [0, 0]
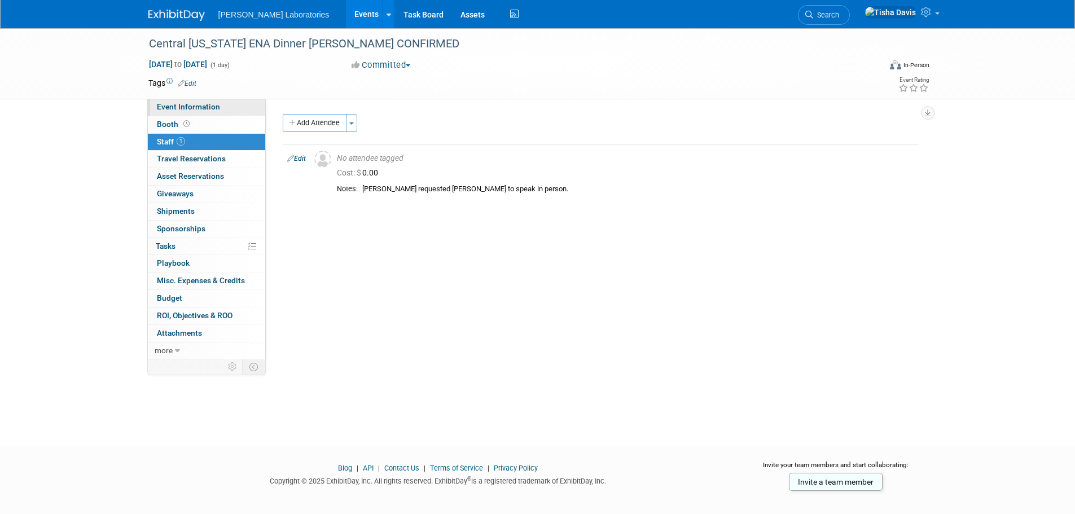
click at [215, 103] on span "Event Information" at bounding box center [188, 106] width 63 height 9
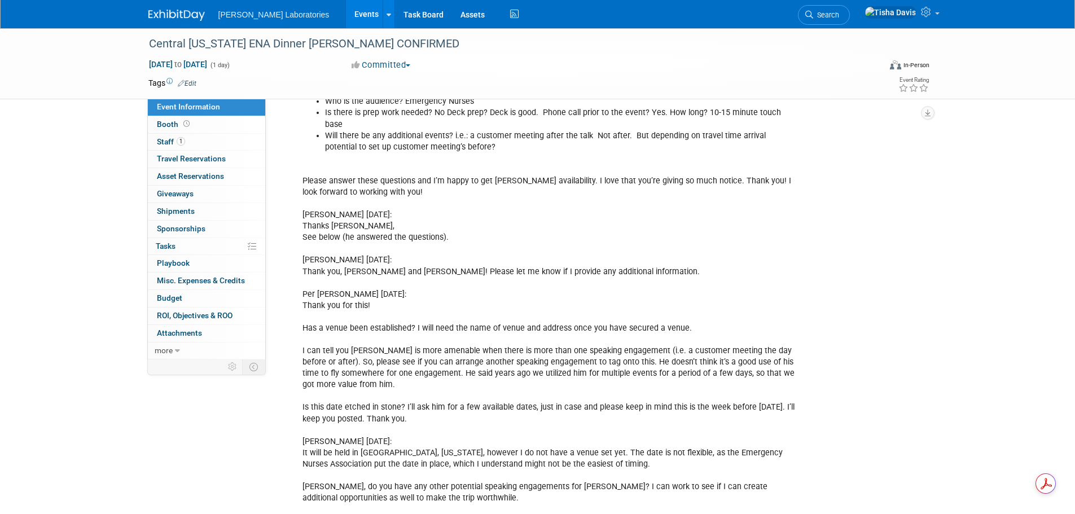
scroll to position [451, 0]
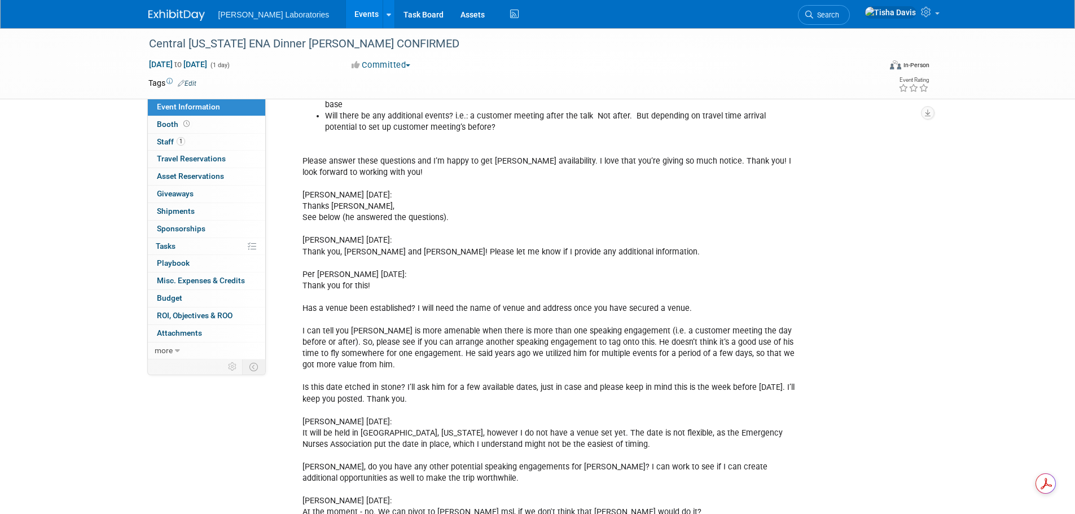
click at [346, 12] on link "Events" at bounding box center [366, 14] width 41 height 28
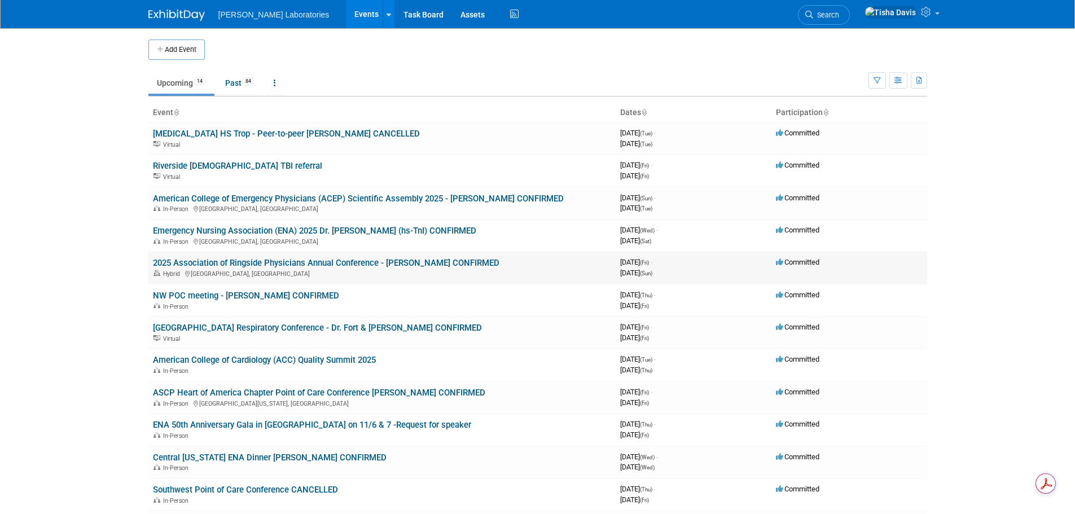
click at [291, 262] on link "2025 Association of Ringside Physicians Annual Conference - Dr. Carl Price CONF…" at bounding box center [326, 263] width 346 height 10
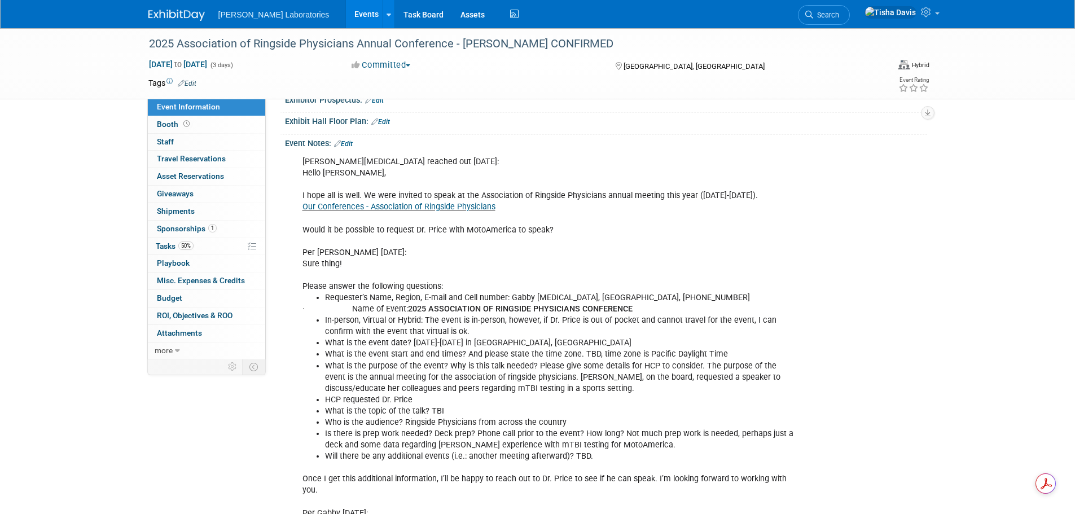
scroll to position [226, 0]
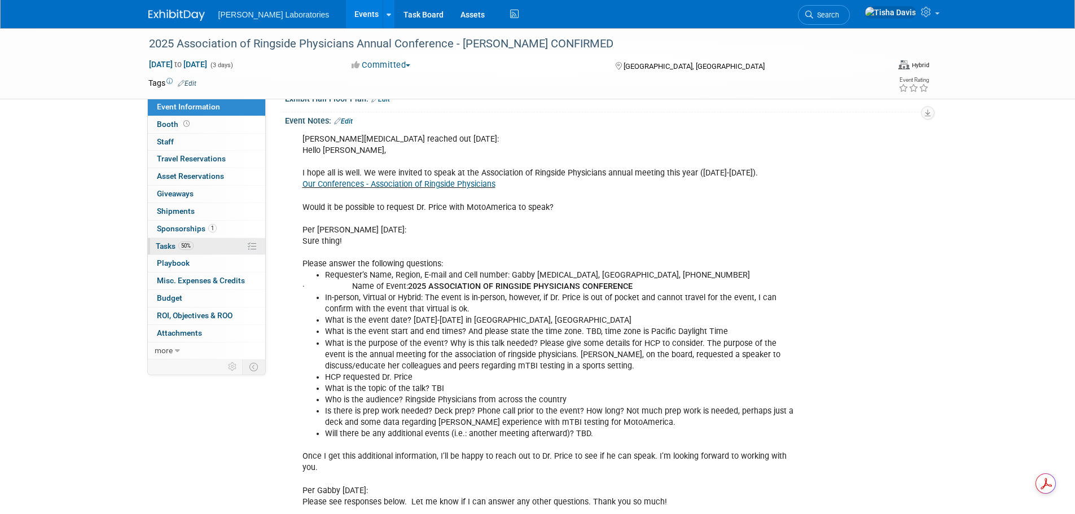
click at [163, 246] on span "Tasks 50%" at bounding box center [175, 245] width 38 height 9
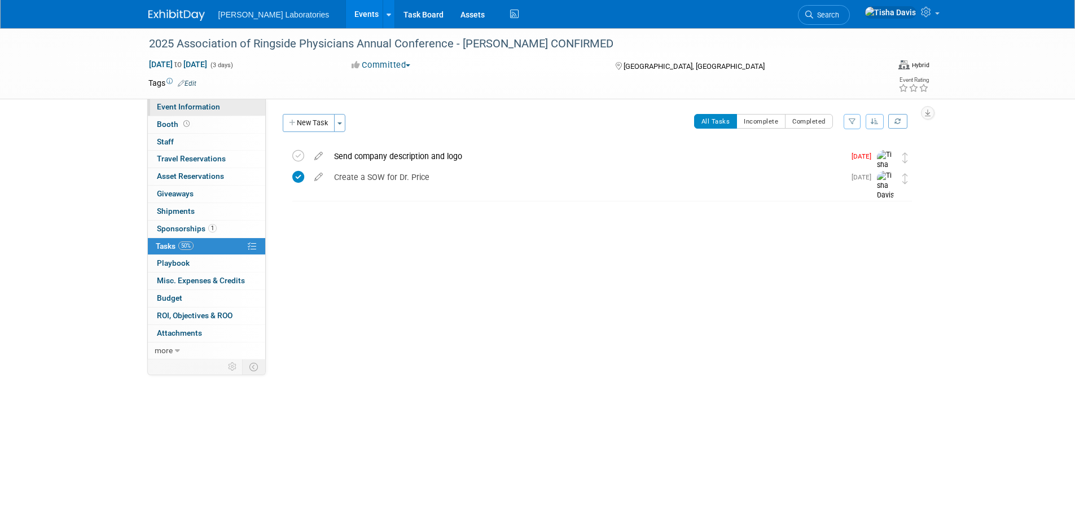
click at [200, 107] on span "Event Information" at bounding box center [188, 106] width 63 height 9
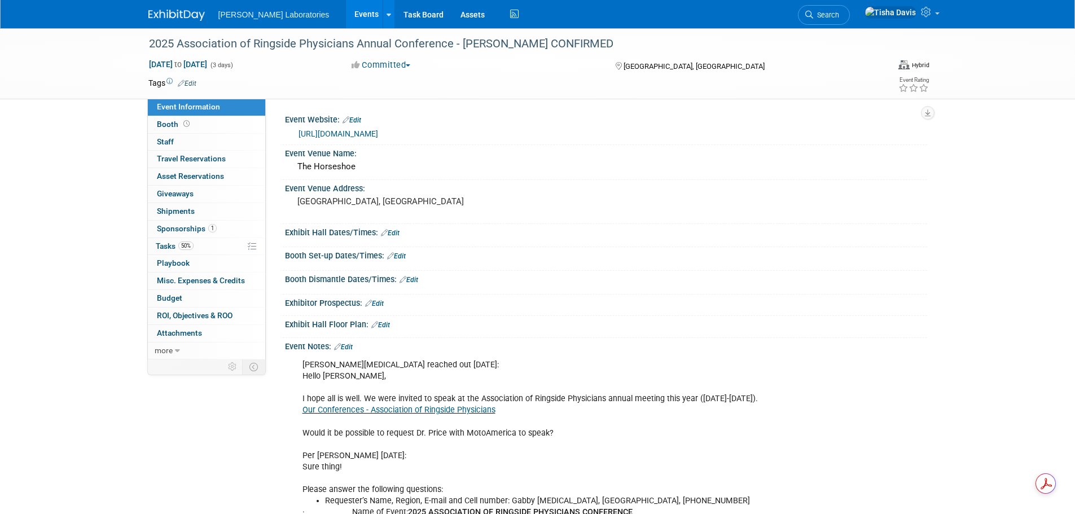
click at [346, 15] on link "Events" at bounding box center [366, 14] width 41 height 28
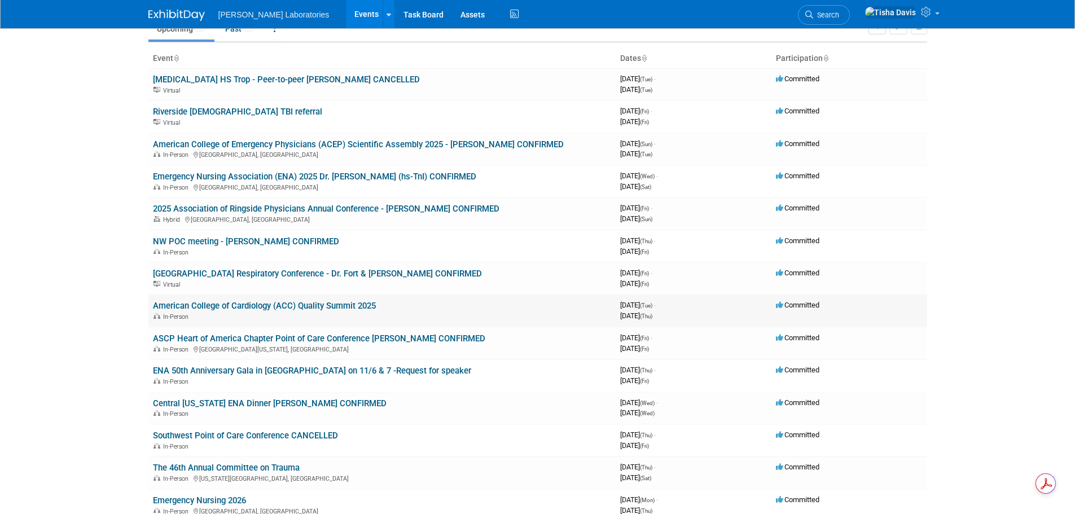
scroll to position [169, 0]
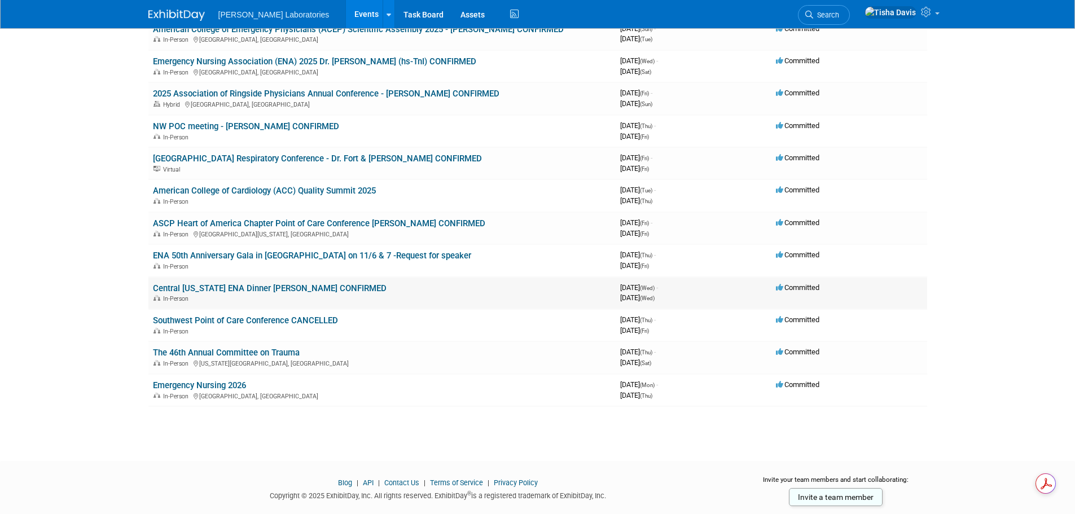
click at [243, 287] on link "Central [US_STATE] ENA Dinner [PERSON_NAME] CONFIRMED" at bounding box center [270, 288] width 234 height 10
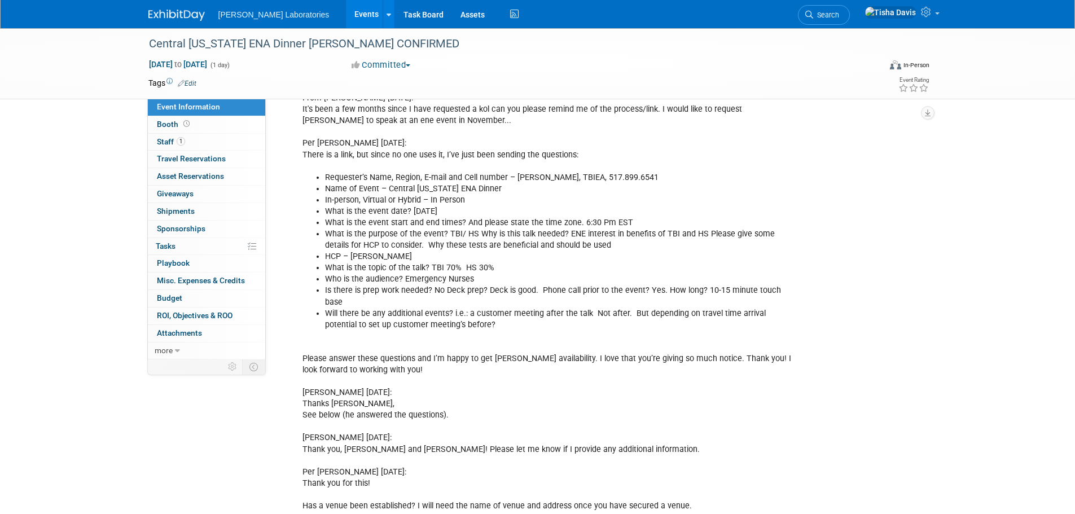
scroll to position [226, 0]
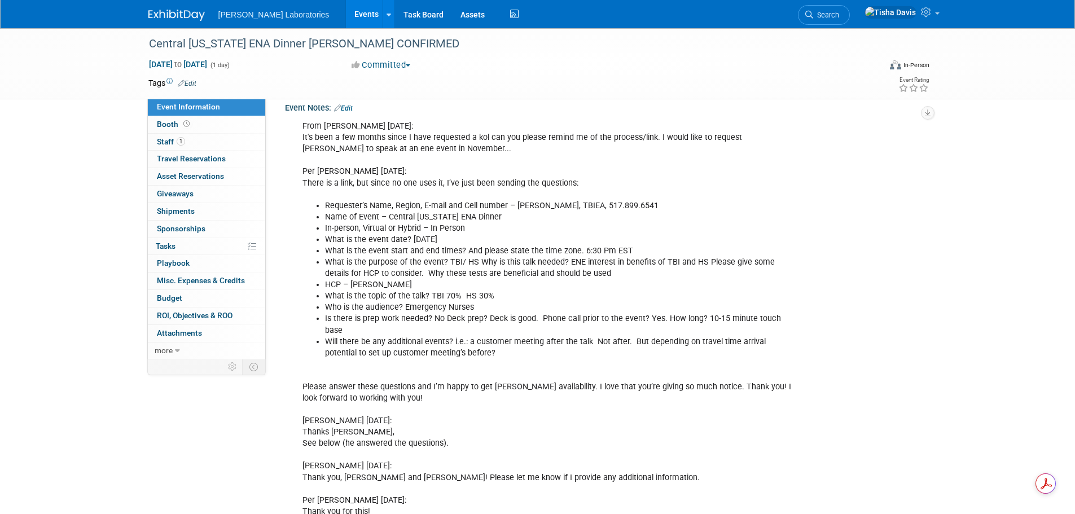
drag, startPoint x: 350, startPoint y: 108, endPoint x: 354, endPoint y: 113, distance: 6.1
click at [350, 108] on link "Edit" at bounding box center [343, 108] width 19 height 8
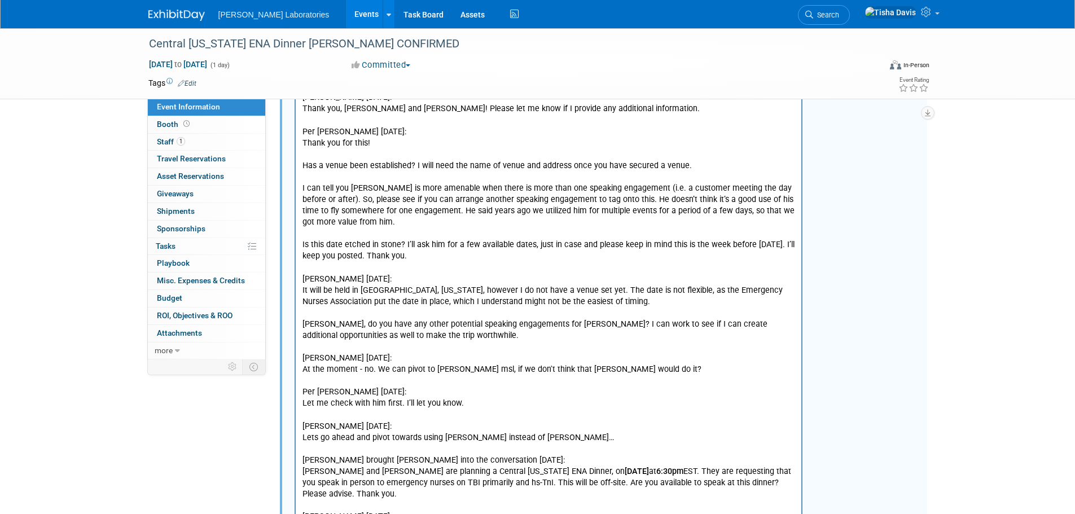
scroll to position [790, 0]
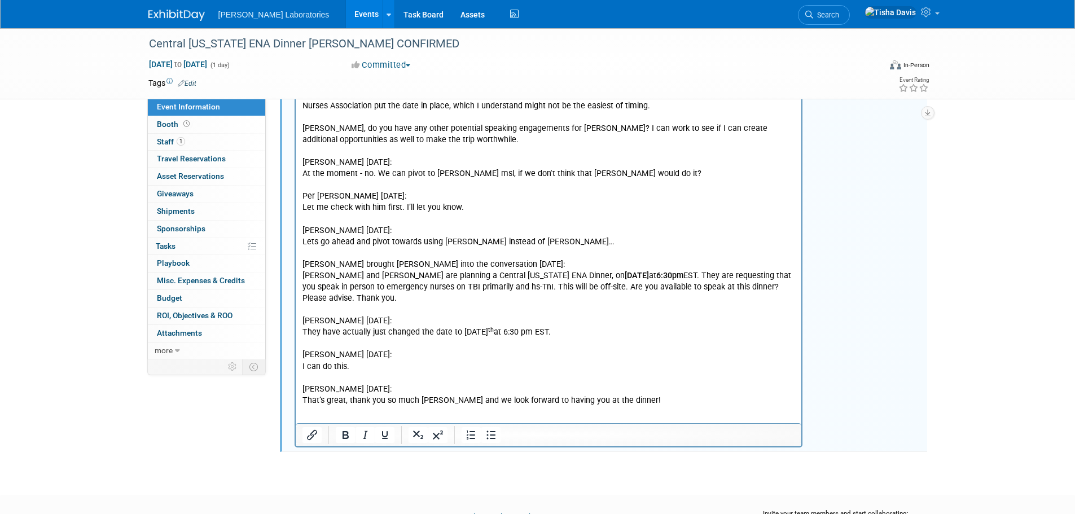
click at [655, 390] on p "Please answer these questions and I’m happy to get Dr. Hertner’s availability. …" at bounding box center [548, 101] width 493 height 612
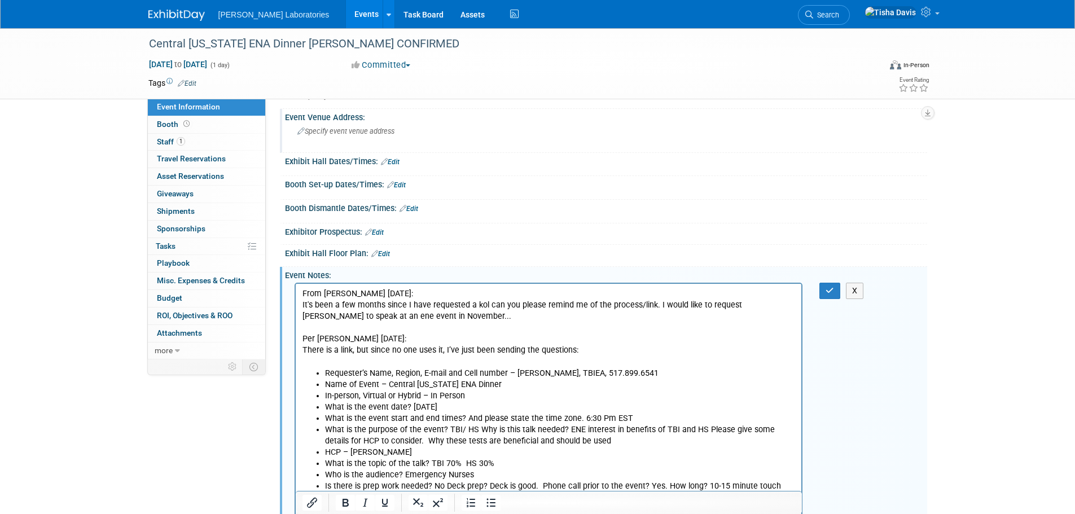
scroll to position [56, 0]
click at [831, 293] on icon "button" at bounding box center [829, 292] width 8 height 8
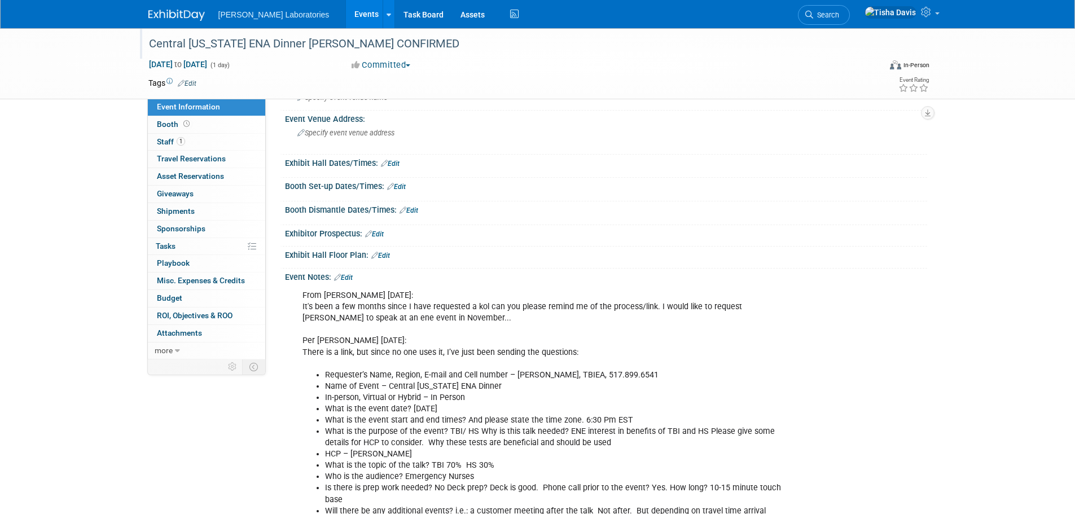
click at [457, 46] on div "Central Indiana ENA Dinner Tanya Bastin-Baltz CONFIRMED" at bounding box center [504, 44] width 718 height 20
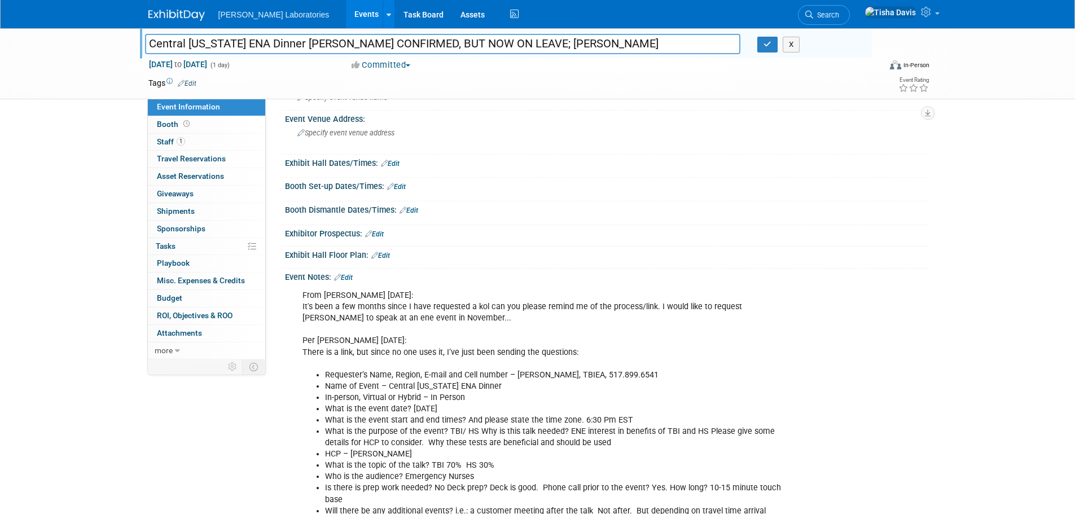
click at [640, 45] on input "Central Indiana ENA Dinner Tanya Bastin-Baltz CONFIRMED, BUT NOW ON LEAVE; Bobby" at bounding box center [443, 44] width 596 height 20
type input "Central [US_STATE] ENA Dinner [PERSON_NAME] CONFIRMED, BUT NOW ON LEAVE; [PERSO…"
click at [768, 47] on icon "button" at bounding box center [767, 44] width 8 height 7
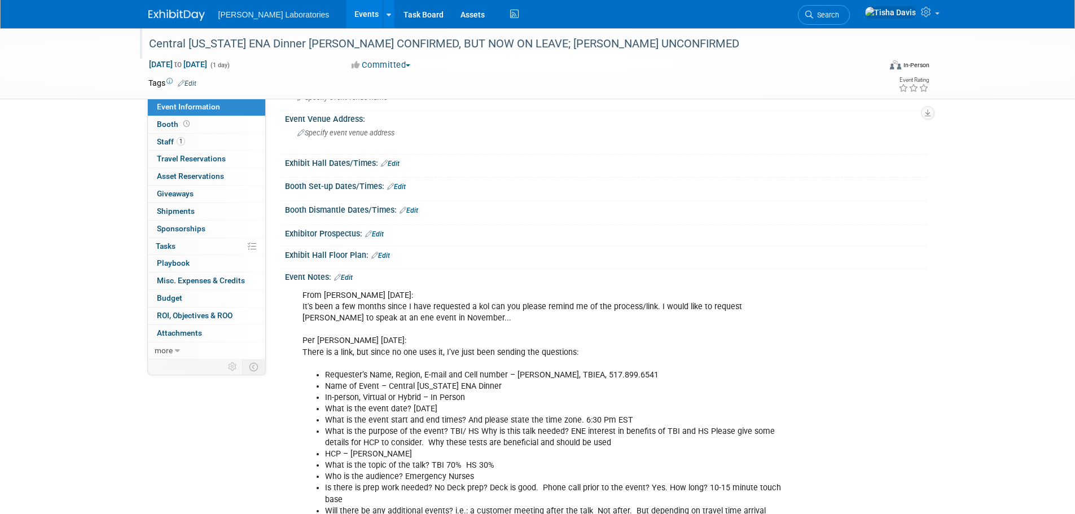
click at [346, 13] on link "Events" at bounding box center [366, 14] width 41 height 28
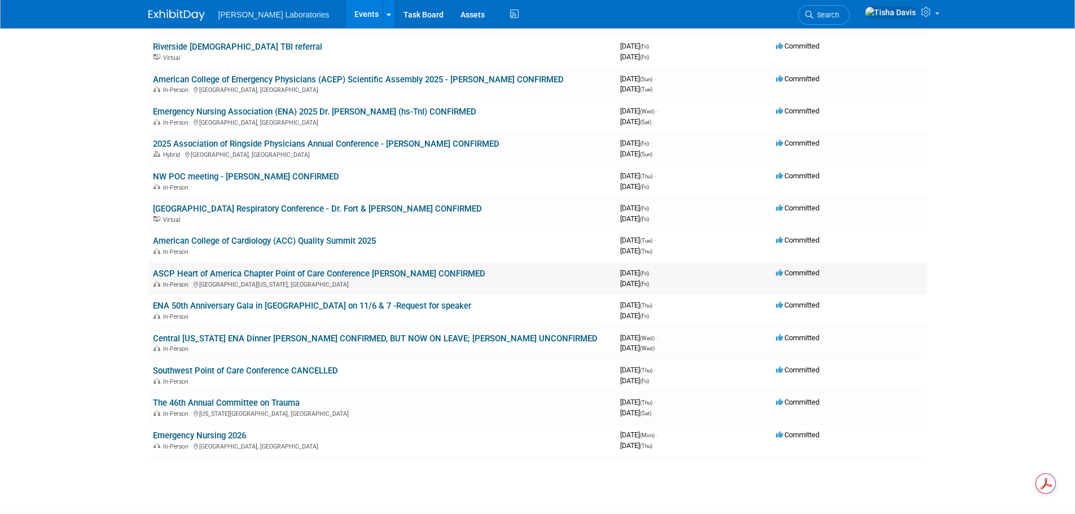
scroll to position [169, 0]
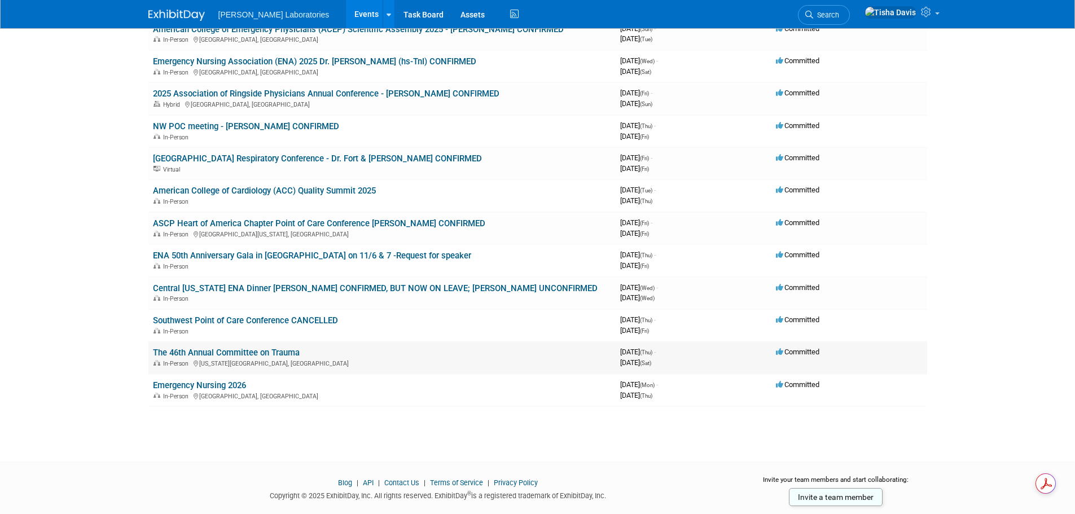
click at [272, 352] on link "The 46th Annual Committee on Trauma" at bounding box center [226, 353] width 147 height 10
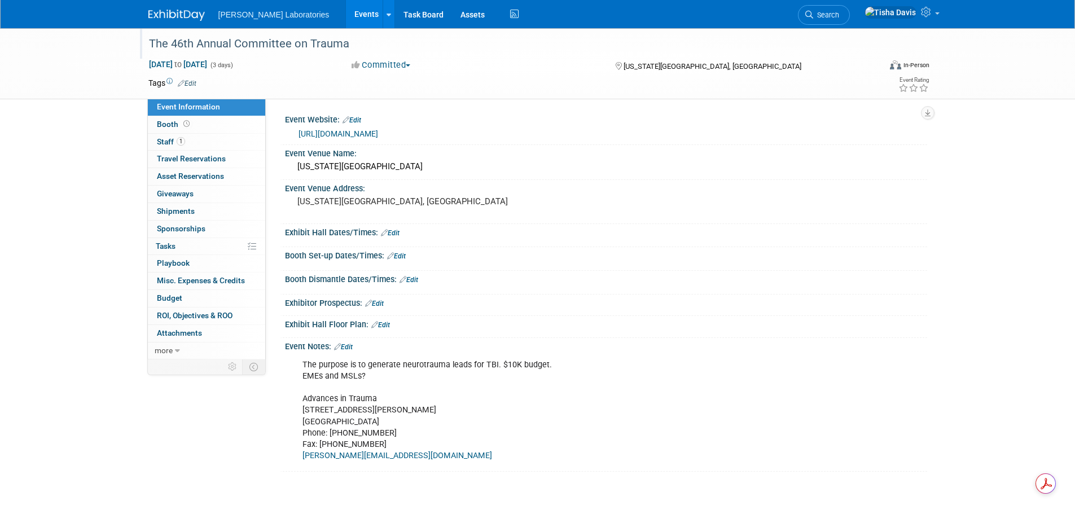
click at [345, 45] on div "The 46th Annual Committee on Trauma" at bounding box center [504, 44] width 718 height 20
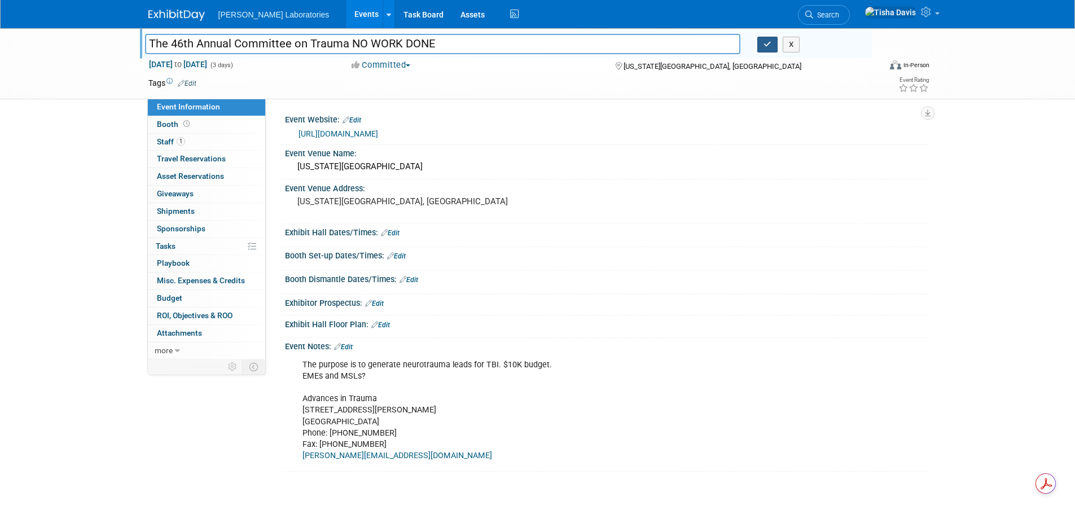
type input "The 46th Annual Committee on Trauma NO WORK DONE"
click at [766, 41] on icon "button" at bounding box center [767, 44] width 8 height 7
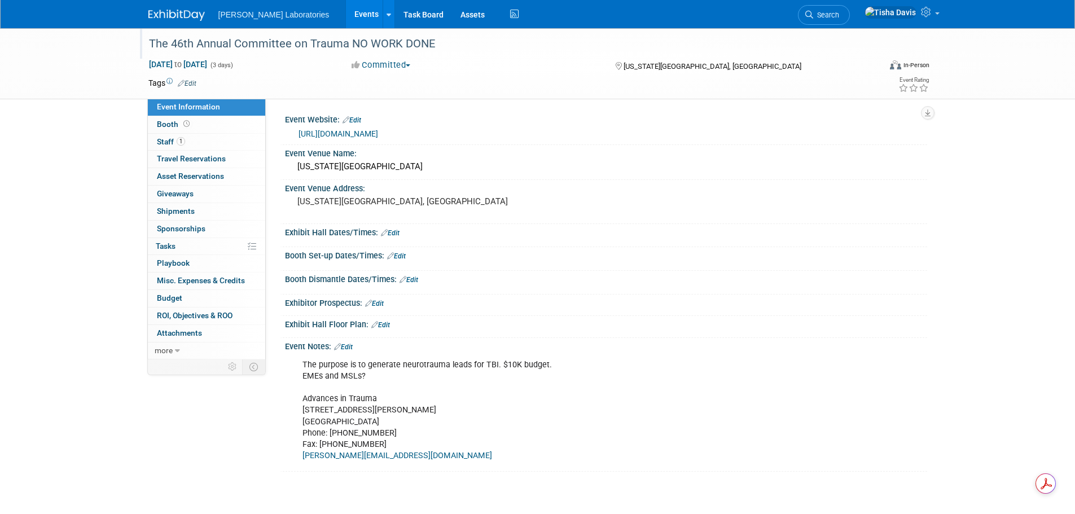
click at [346, 16] on link "Events" at bounding box center [366, 14] width 41 height 28
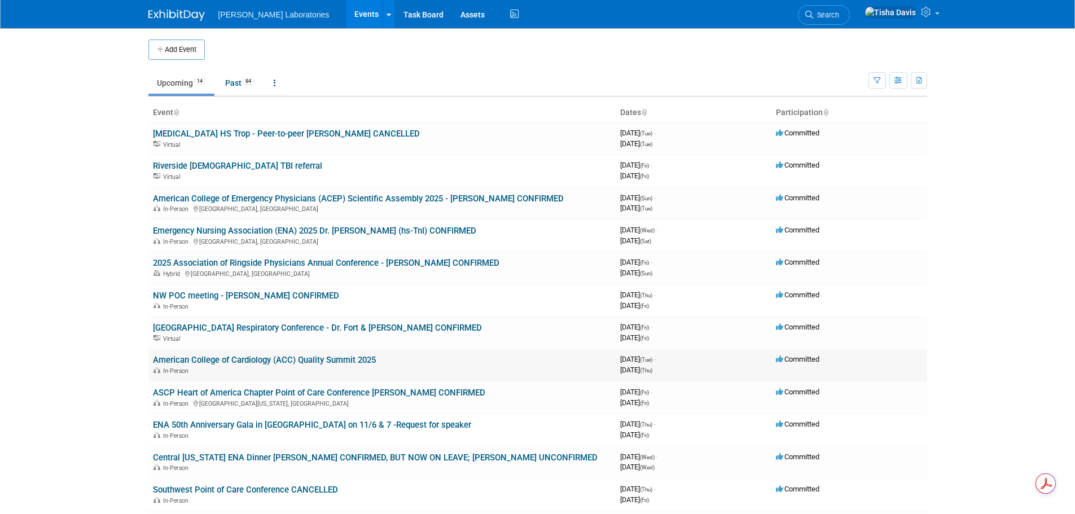
click at [359, 358] on link "American College of Cardiology (ACC) Quality Summit 2025" at bounding box center [264, 360] width 223 height 10
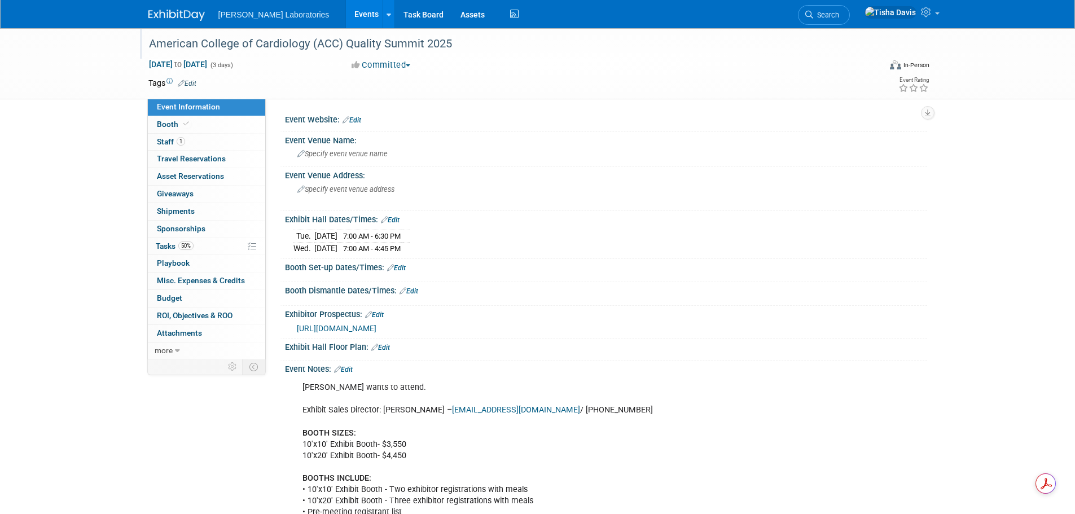
click at [467, 42] on div "American College of Cardiology (ACC) Quality Summit 2025" at bounding box center [504, 44] width 718 height 20
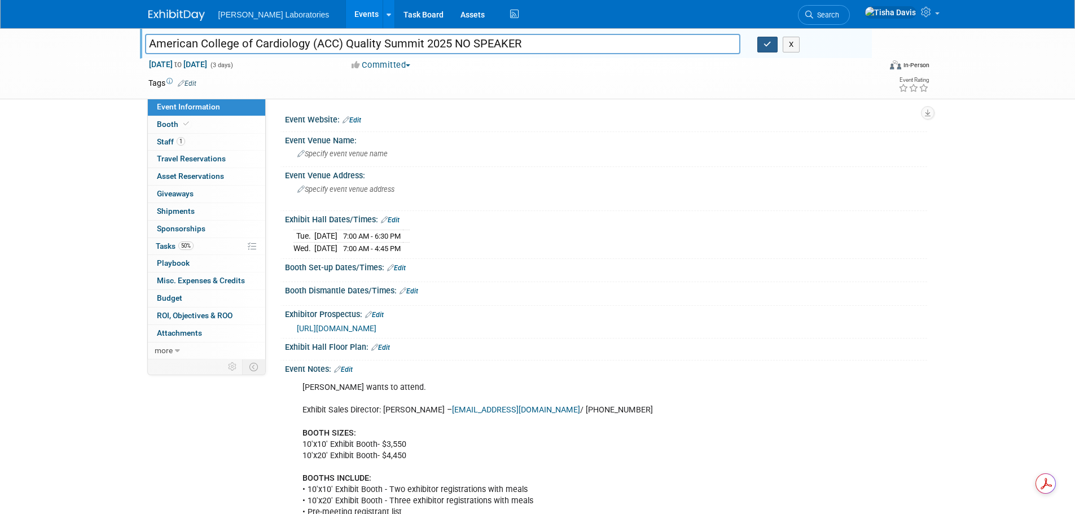
type input "American College of Cardiology (ACC) Quality Summit 2025 NO SPEAKER"
click at [762, 40] on button "button" at bounding box center [767, 45] width 20 height 16
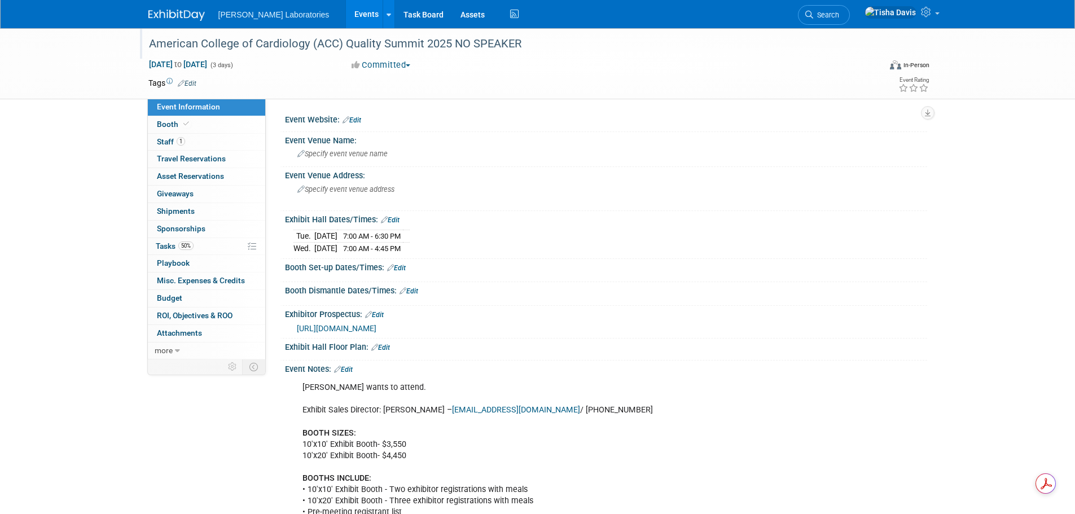
click at [346, 17] on link "Events" at bounding box center [366, 14] width 41 height 28
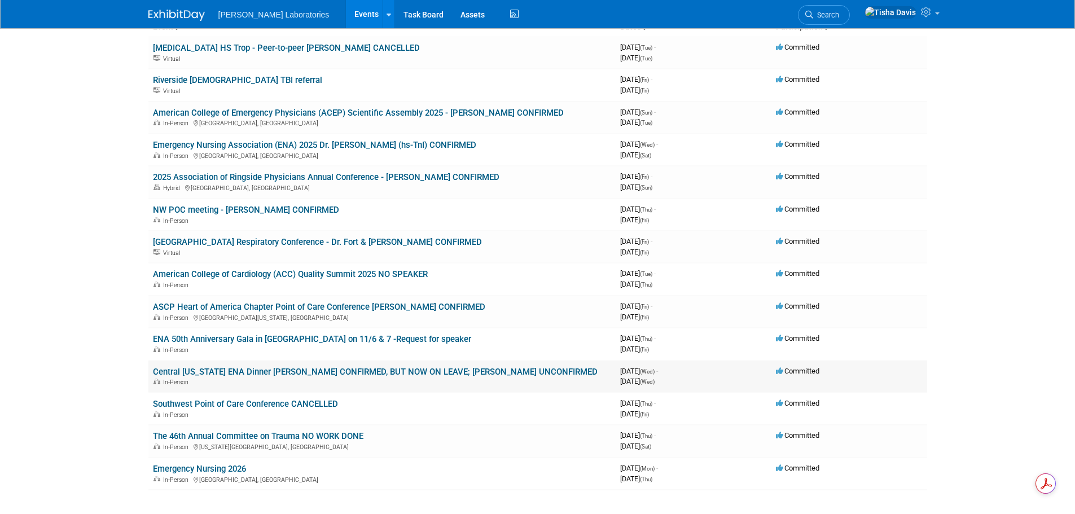
scroll to position [113, 0]
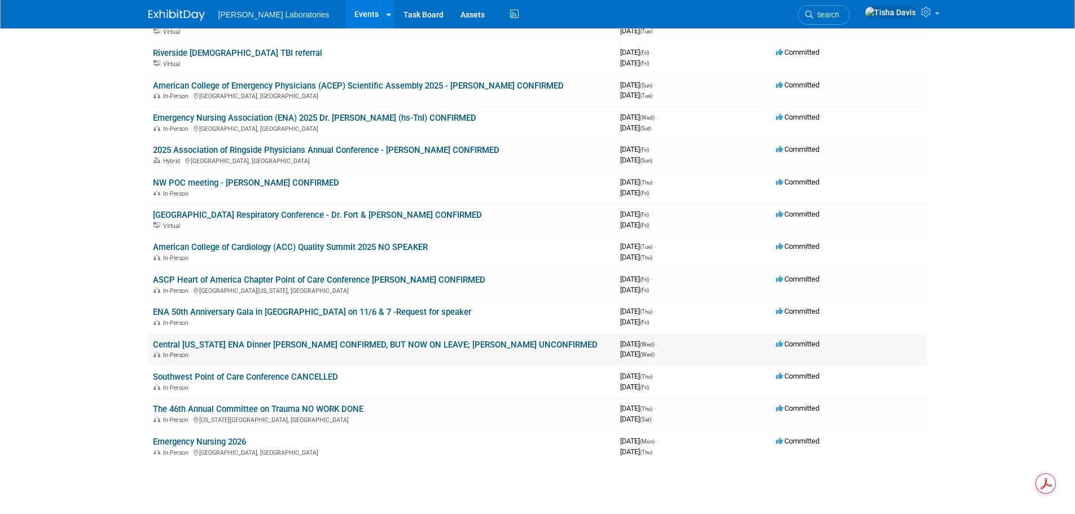
click at [265, 344] on link "Central [US_STATE] ENA Dinner [PERSON_NAME] CONFIRMED, BUT NOW ON LEAVE; [PERSO…" at bounding box center [375, 345] width 445 height 10
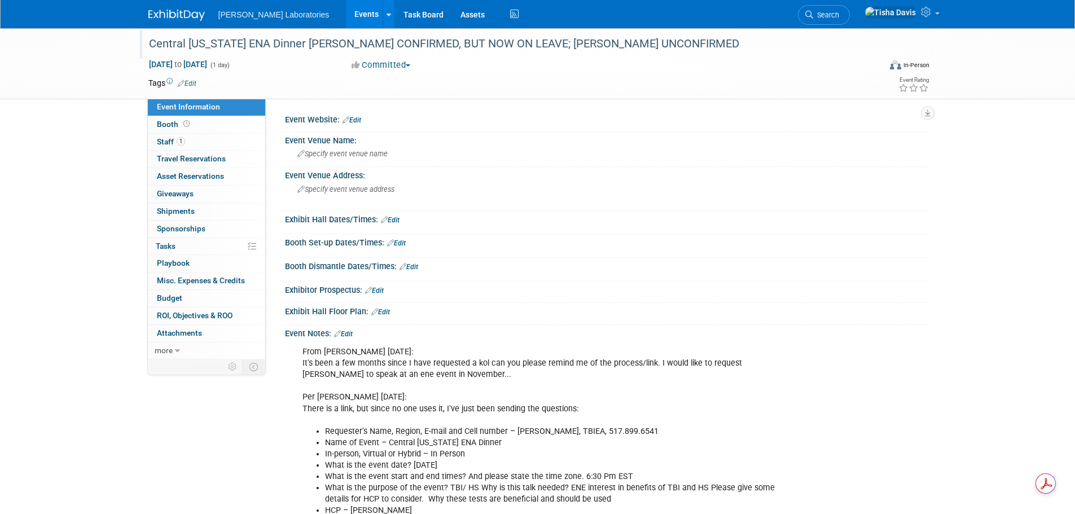
click at [561, 44] on div "Central Indiana ENA Dinner Tanya Bastin-Baltz CONFIRMED, BUT NOW ON LEAVE; Bobb…" at bounding box center [504, 44] width 718 height 20
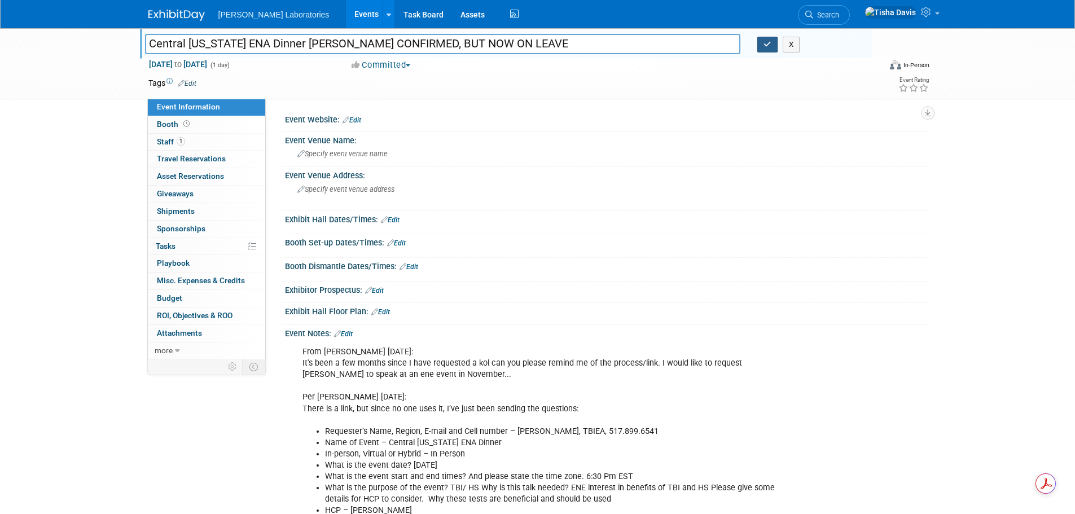
type input "Central [US_STATE] ENA Dinner [PERSON_NAME] CONFIRMED, BUT NOW ON LEAVE"
click at [763, 48] on icon "button" at bounding box center [767, 44] width 8 height 7
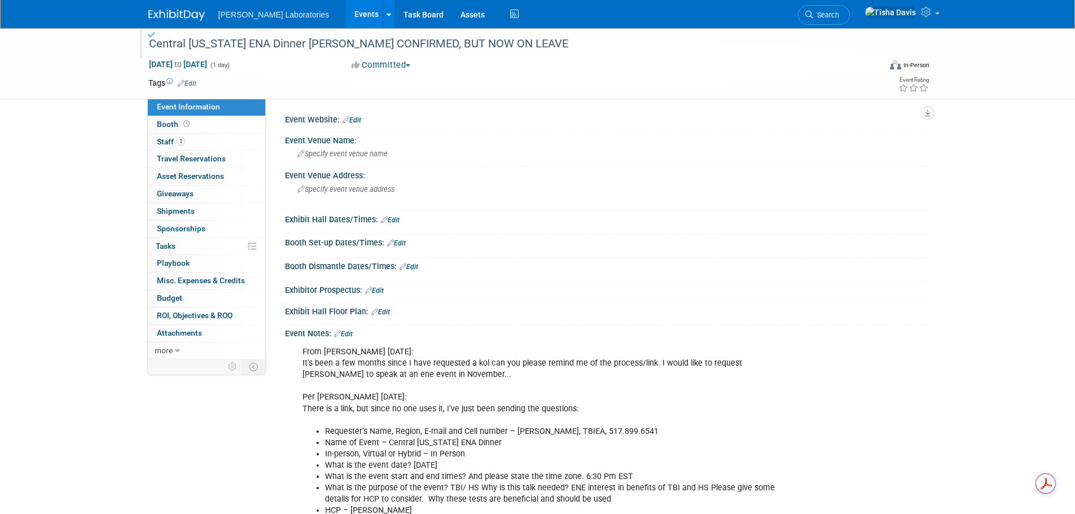
click at [351, 330] on link "Edit" at bounding box center [343, 334] width 19 height 8
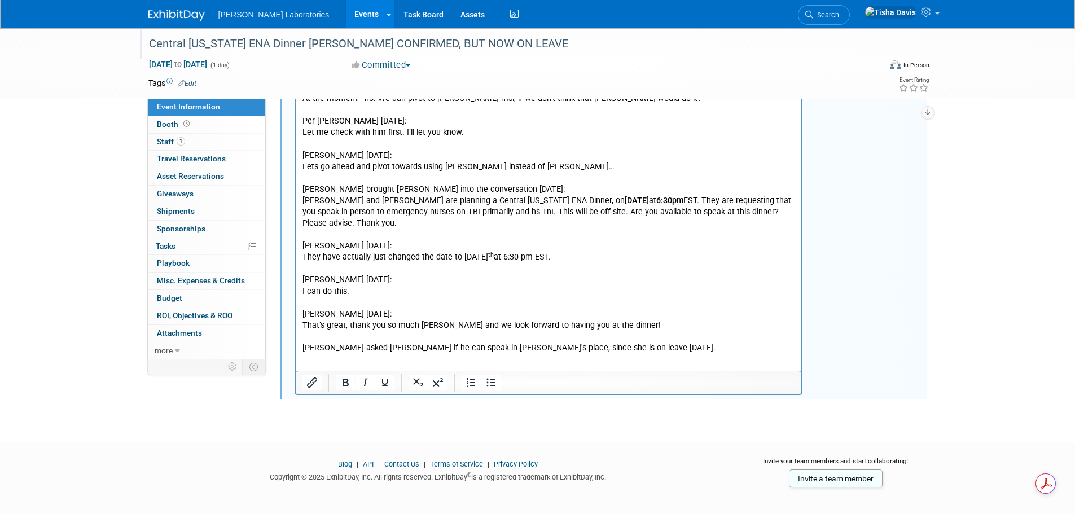
scroll to position [872, 0]
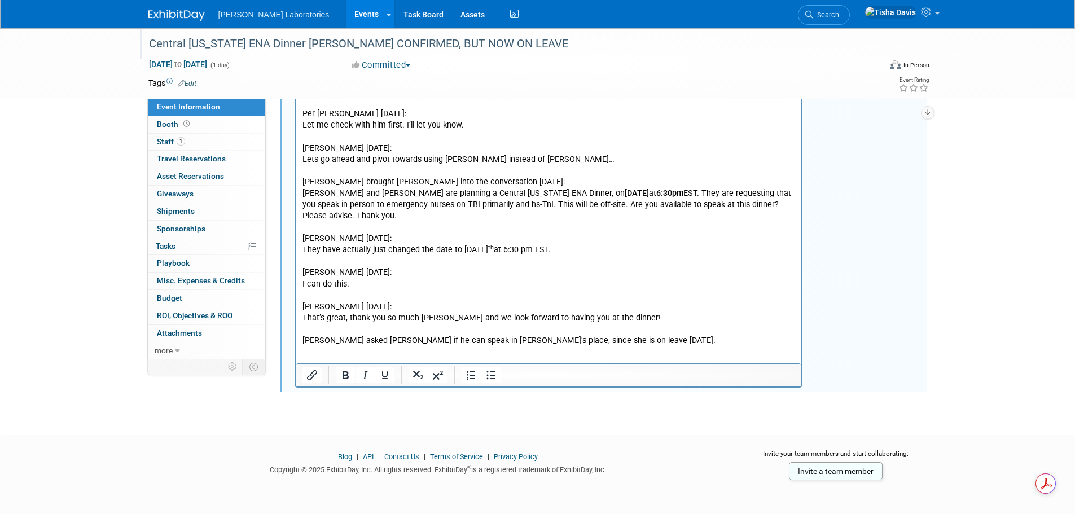
click at [621, 329] on p "Please answer these questions and I’m happy to get [PERSON_NAME] availability. …" at bounding box center [548, 30] width 493 height 634
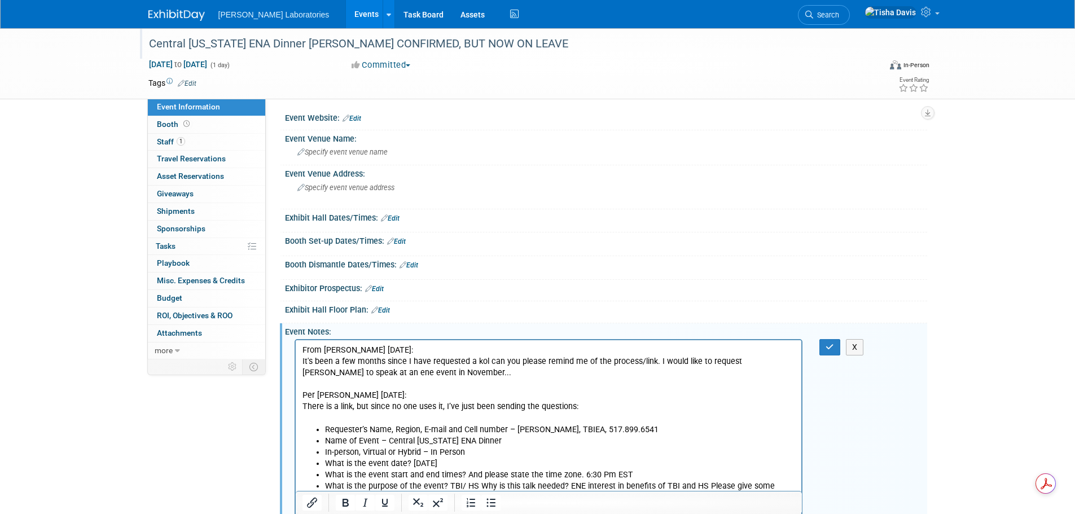
scroll to position [0, 0]
click at [825, 348] on button "button" at bounding box center [829, 349] width 21 height 16
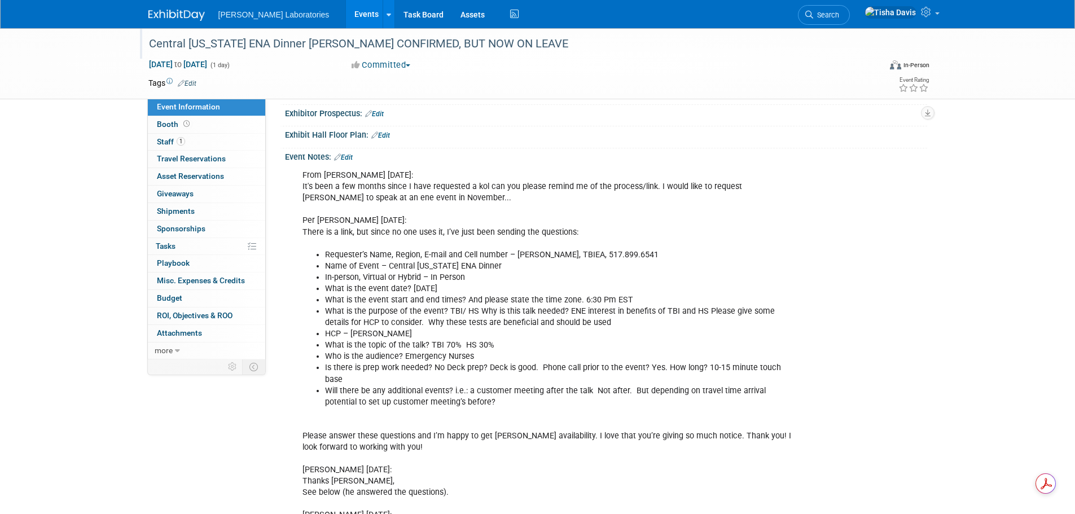
scroll to position [226, 0]
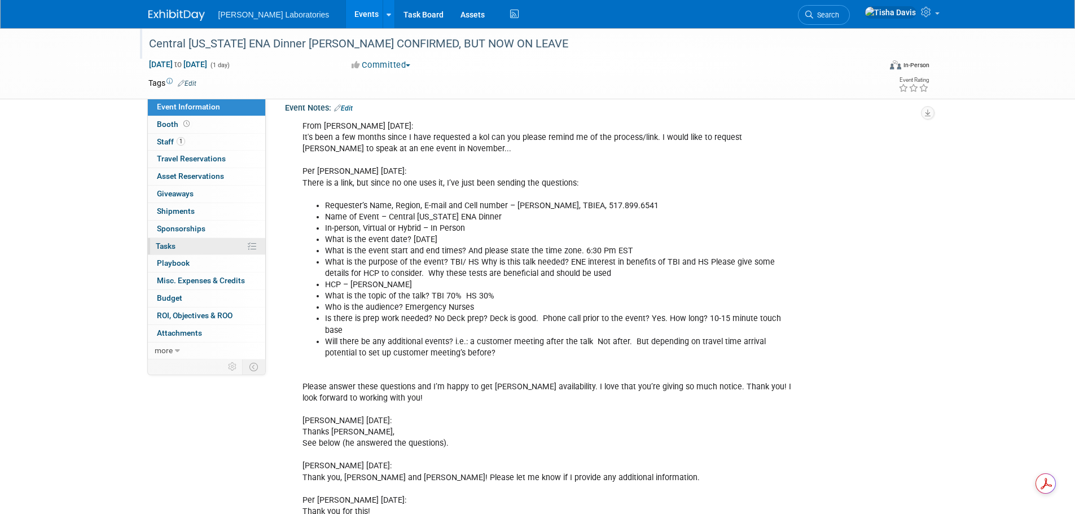
click at [168, 241] on span "Tasks 0%" at bounding box center [166, 245] width 20 height 9
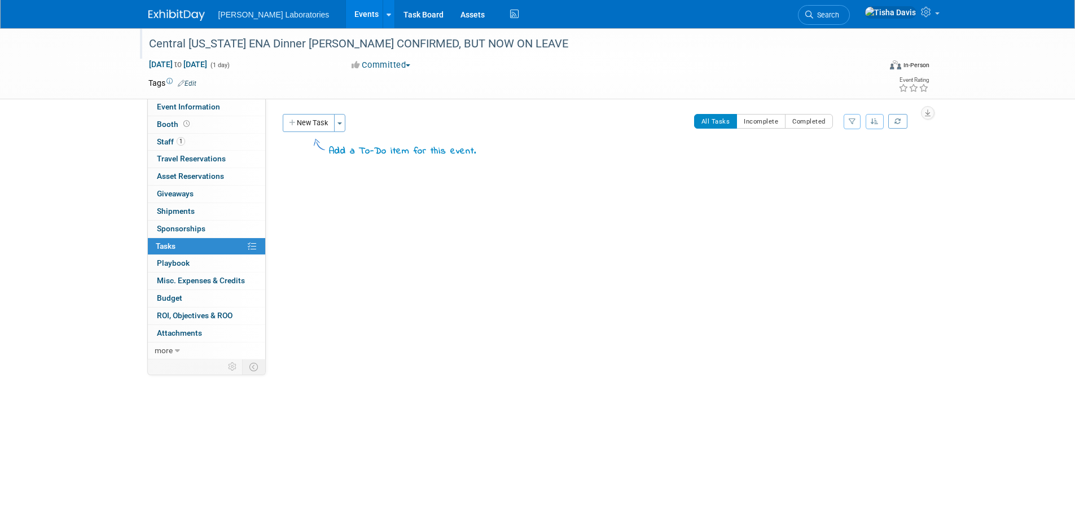
click at [346, 19] on link "Events" at bounding box center [366, 14] width 41 height 28
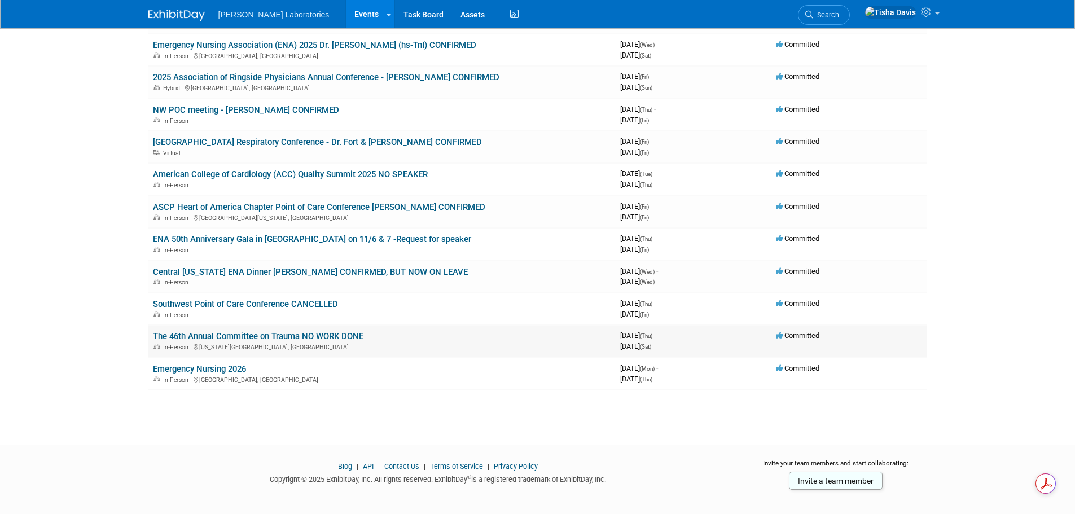
scroll to position [195, 0]
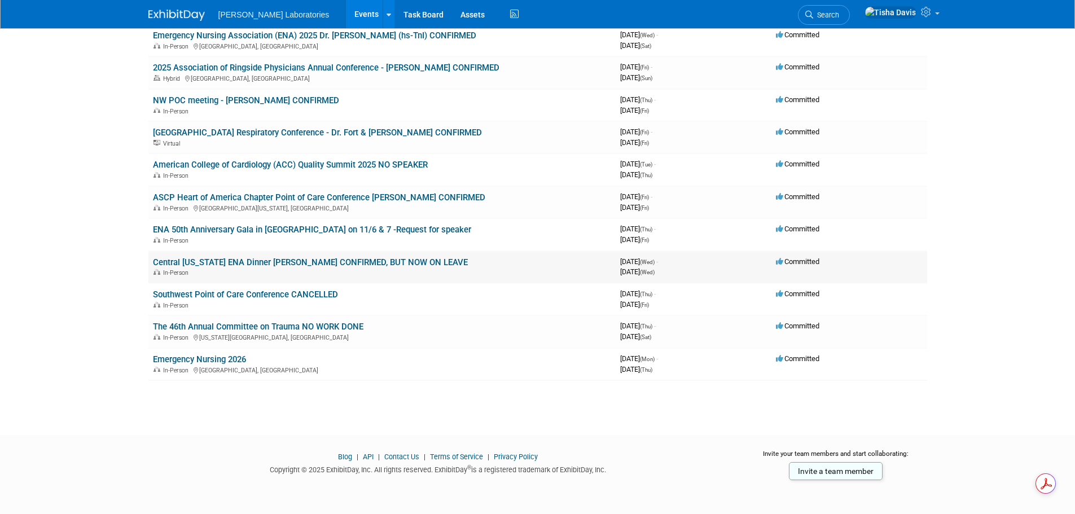
click at [322, 262] on link "Central [US_STATE] ENA Dinner [PERSON_NAME] CONFIRMED, BUT NOW ON LEAVE" at bounding box center [310, 262] width 315 height 10
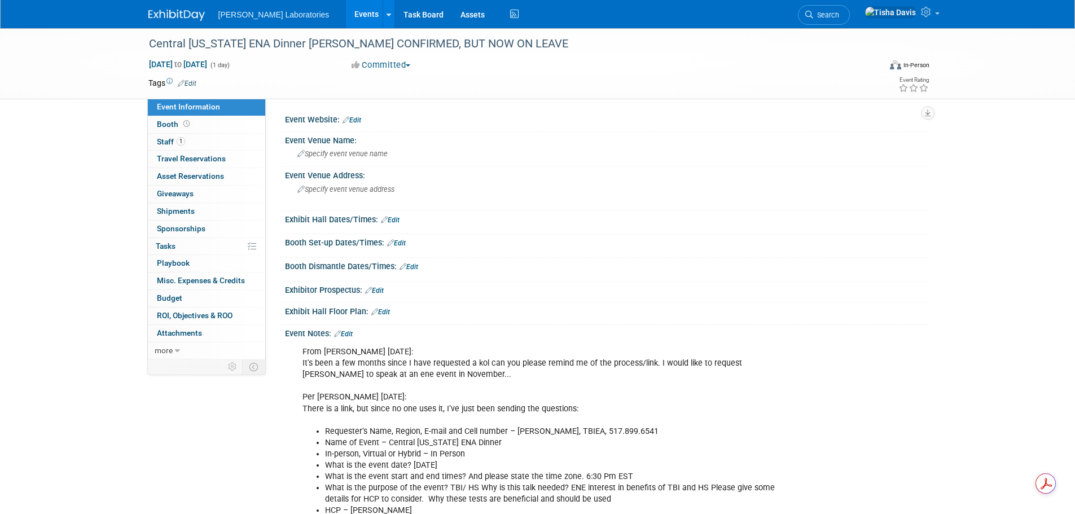
click at [345, 331] on link "Edit" at bounding box center [343, 334] width 19 height 8
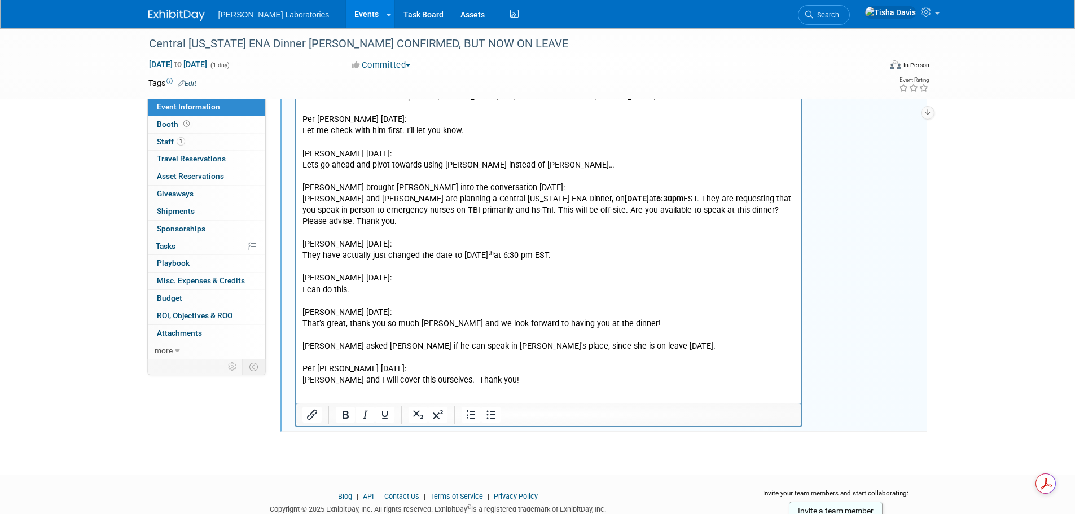
scroll to position [888, 0]
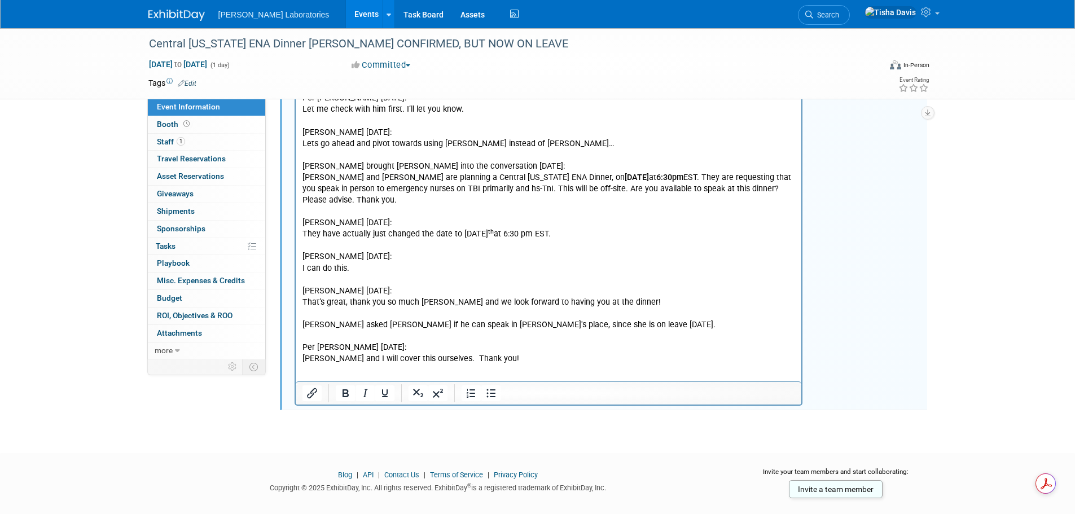
click at [505, 350] on p "Please answer these questions and I’m happy to get Dr. Hertner’s availability. …" at bounding box center [548, 31] width 493 height 669
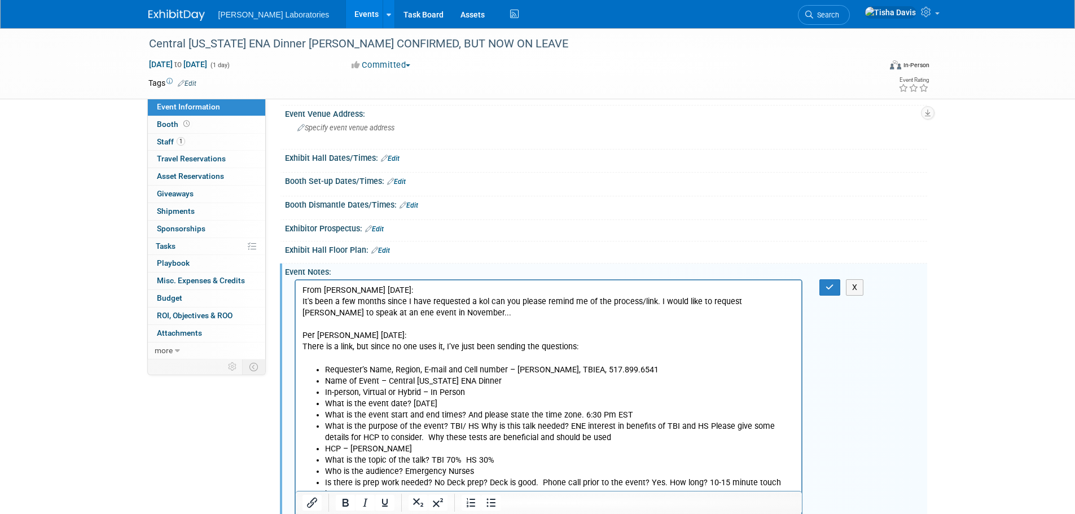
scroll to position [42, 0]
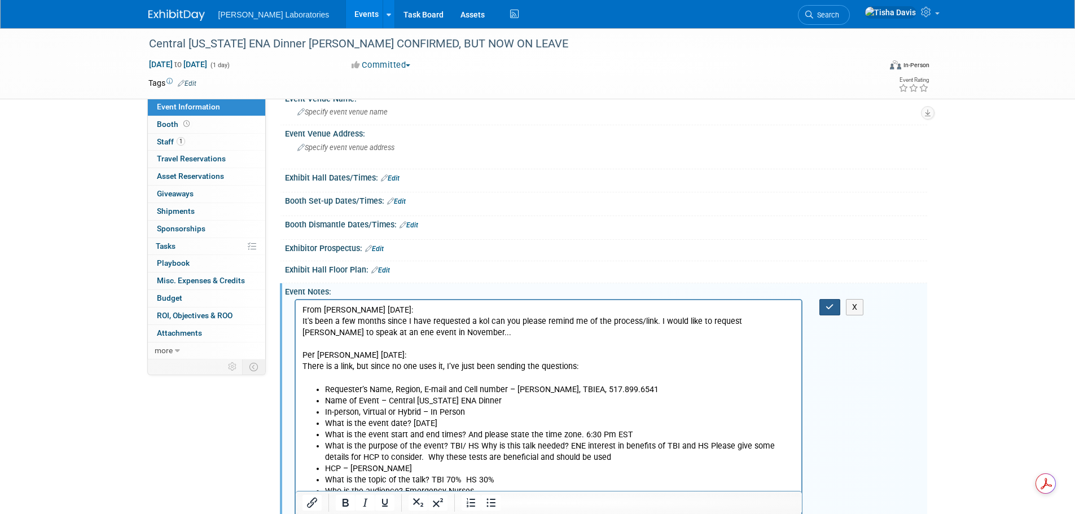
click at [824, 310] on button "button" at bounding box center [829, 307] width 21 height 16
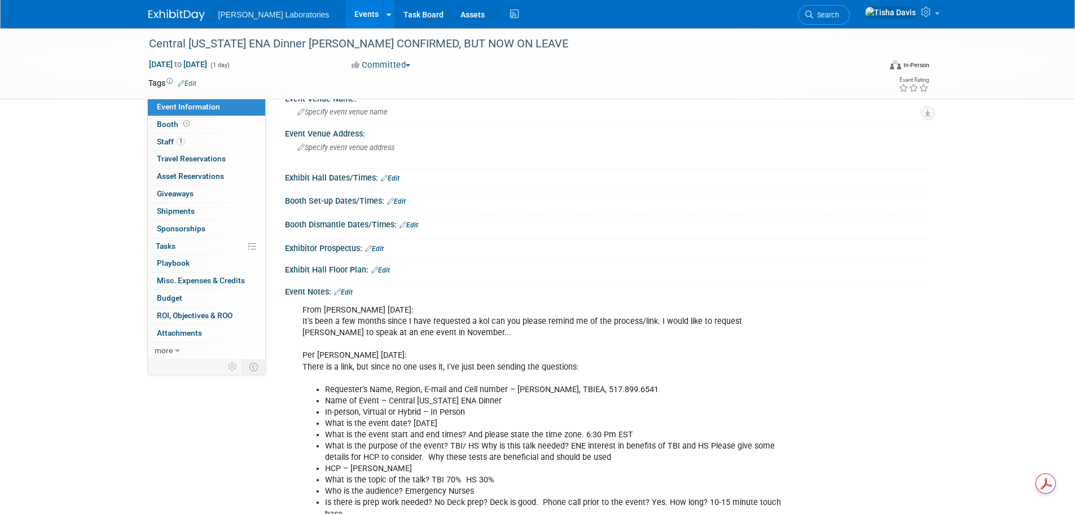
click at [346, 4] on link "Events" at bounding box center [366, 14] width 41 height 28
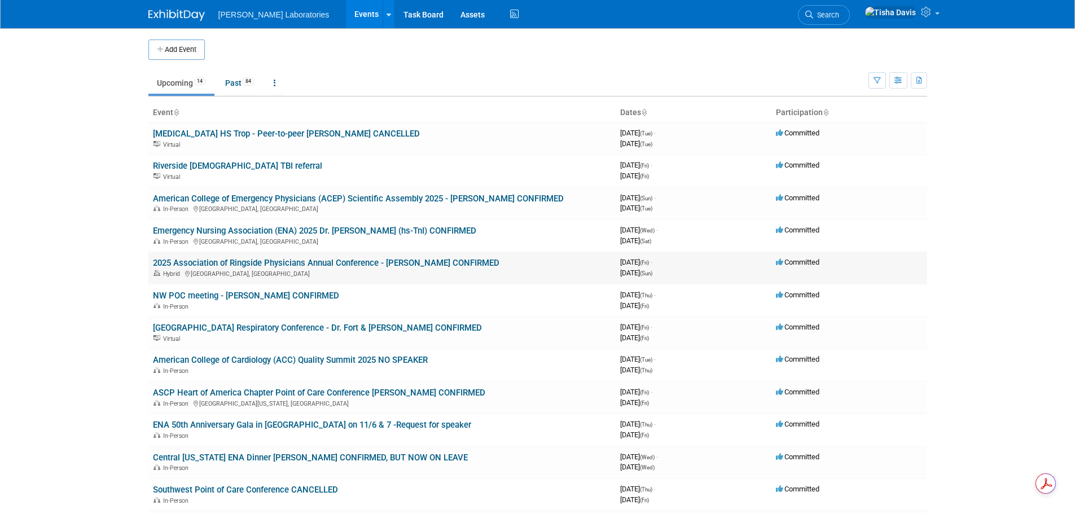
click at [247, 261] on link "2025 Association of Ringside Physicians Annual Conference - [PERSON_NAME] CONFI…" at bounding box center [326, 263] width 346 height 10
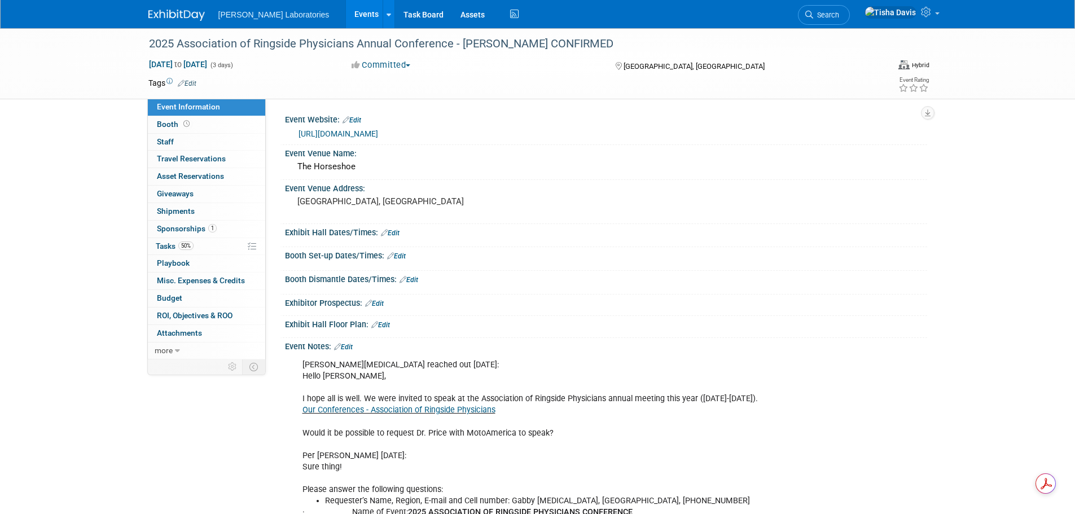
click at [351, 348] on link "Edit" at bounding box center [343, 347] width 19 height 8
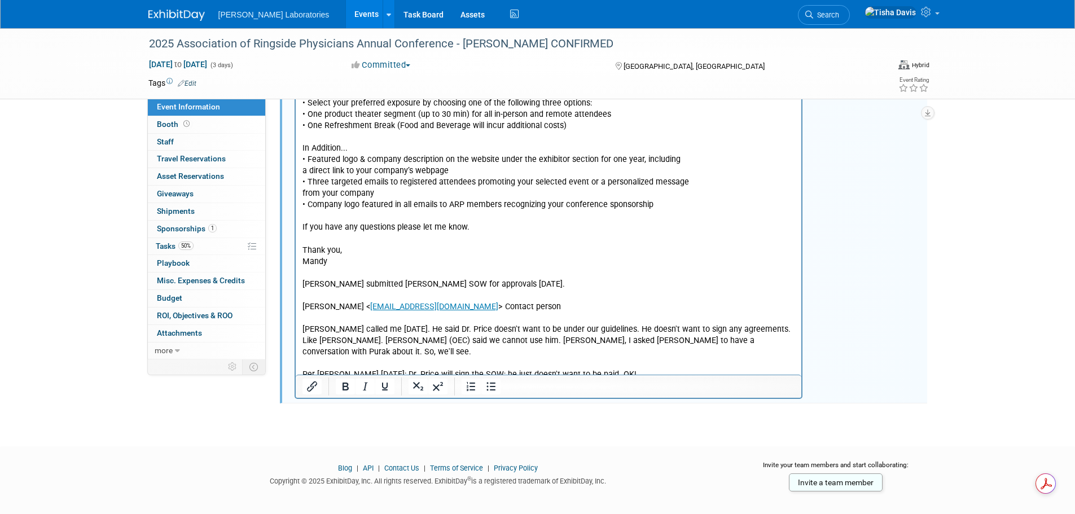
scroll to position [1667, 0]
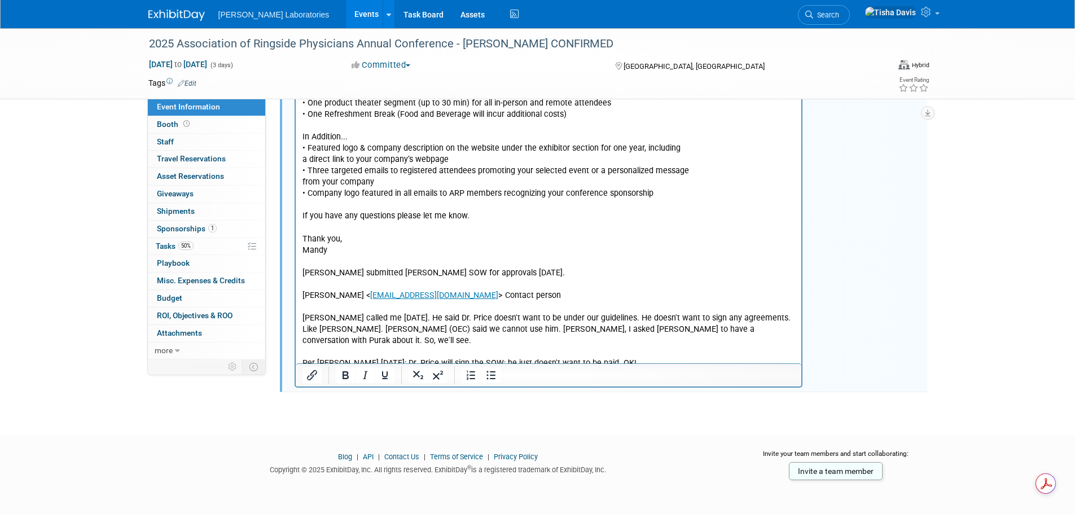
click at [610, 329] on p "Gabby responded 7/2/25 with Mandy's response from 6/26/25: Dr. Price would be a…" at bounding box center [548, 188] width 493 height 363
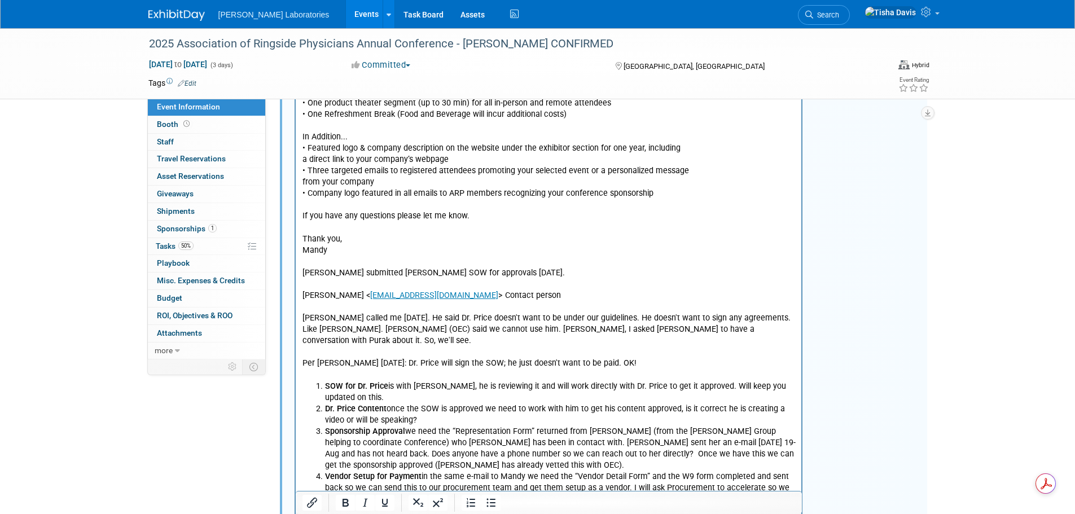
click at [636, 334] on p "Gabby responded 7/2/25 with Mandy's response from 6/26/25: Dr. Price would be a…" at bounding box center [548, 188] width 493 height 363
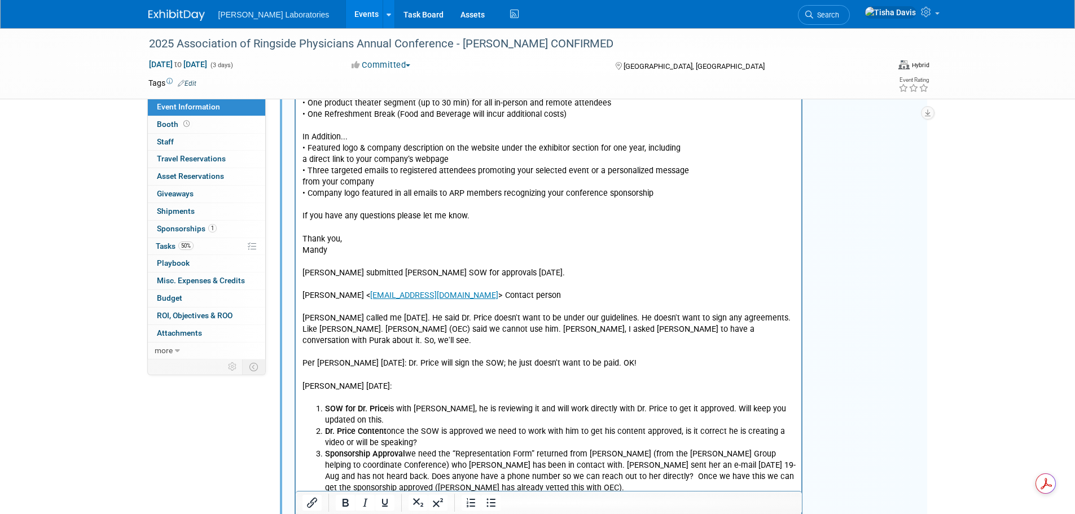
click at [647, 328] on p "Gabby responded 7/2/25 with Mandy's response from 6/26/25: Dr. Price would be a…" at bounding box center [548, 188] width 493 height 363
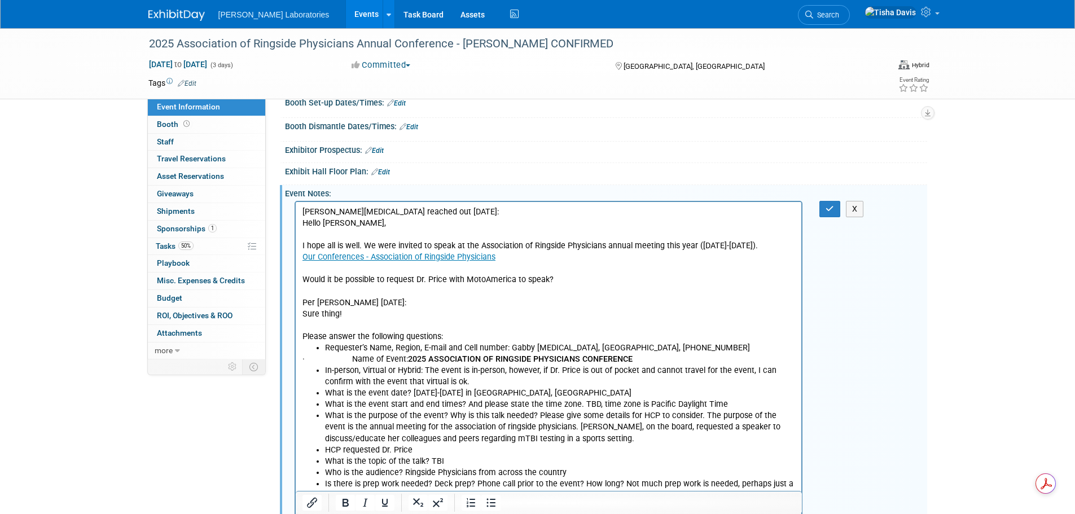
scroll to position [143, 0]
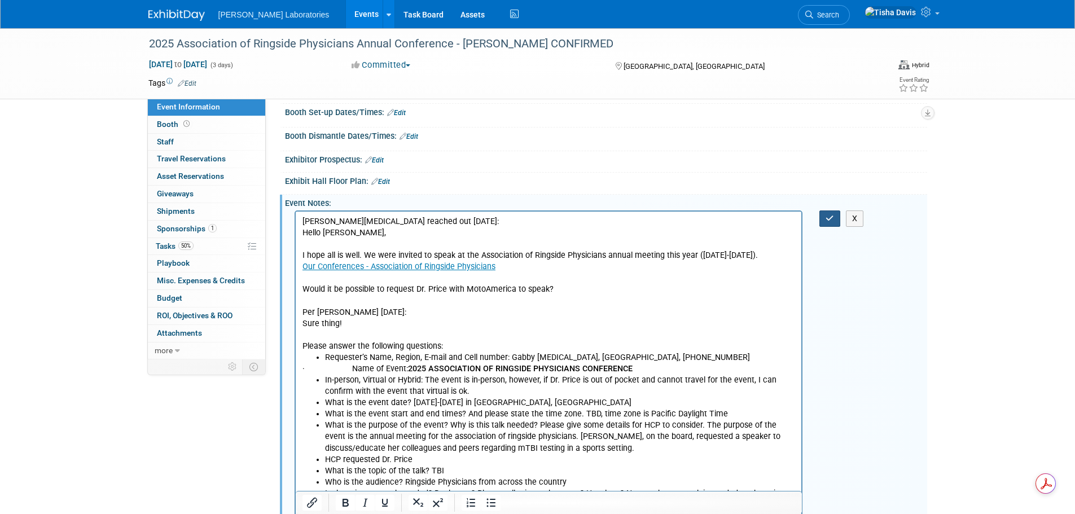
click at [830, 216] on icon "button" at bounding box center [829, 218] width 8 height 8
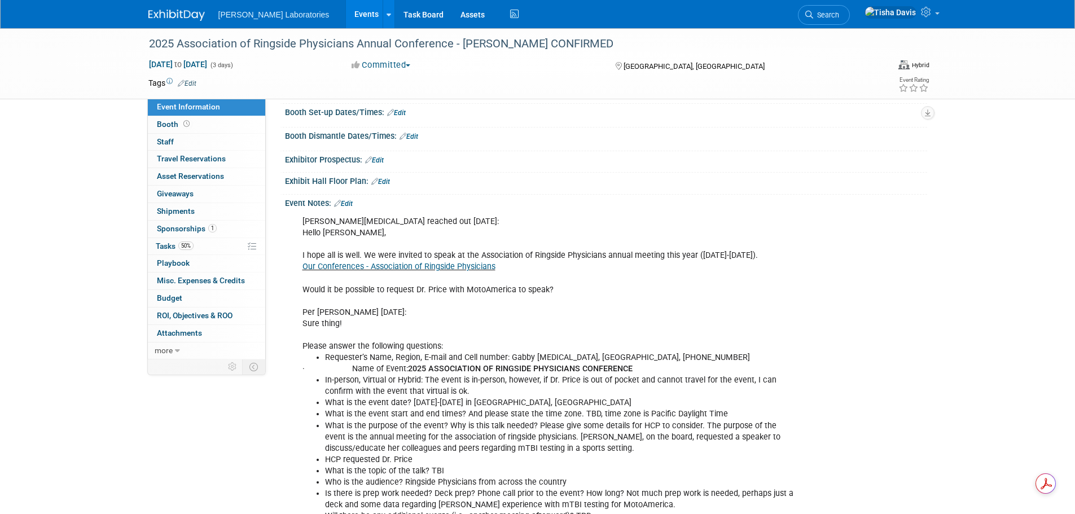
click at [346, 13] on link "Events" at bounding box center [366, 14] width 41 height 28
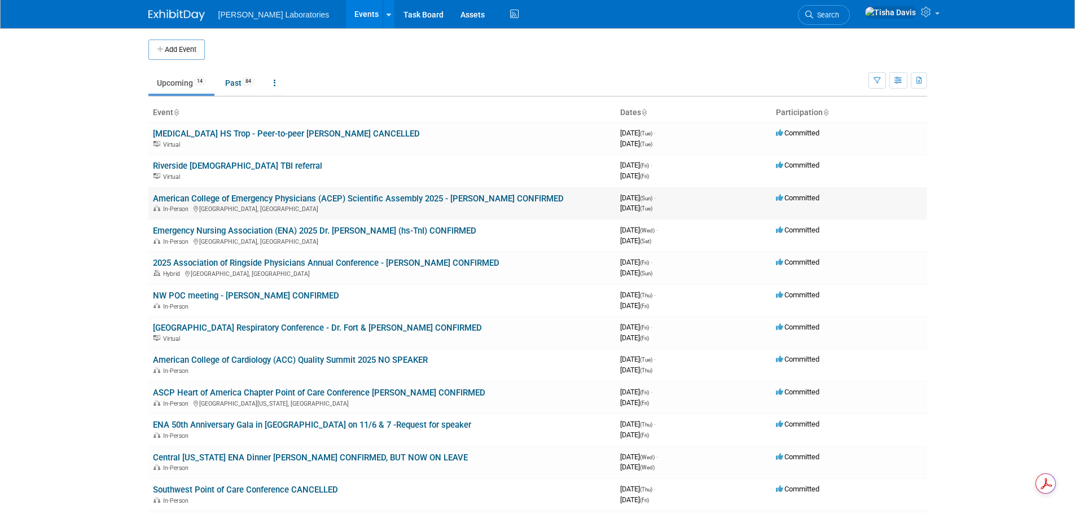
click at [330, 195] on link "American College of Emergency Physicians (ACEP) Scientific Assembly 2025 - [PER…" at bounding box center [358, 199] width 411 height 10
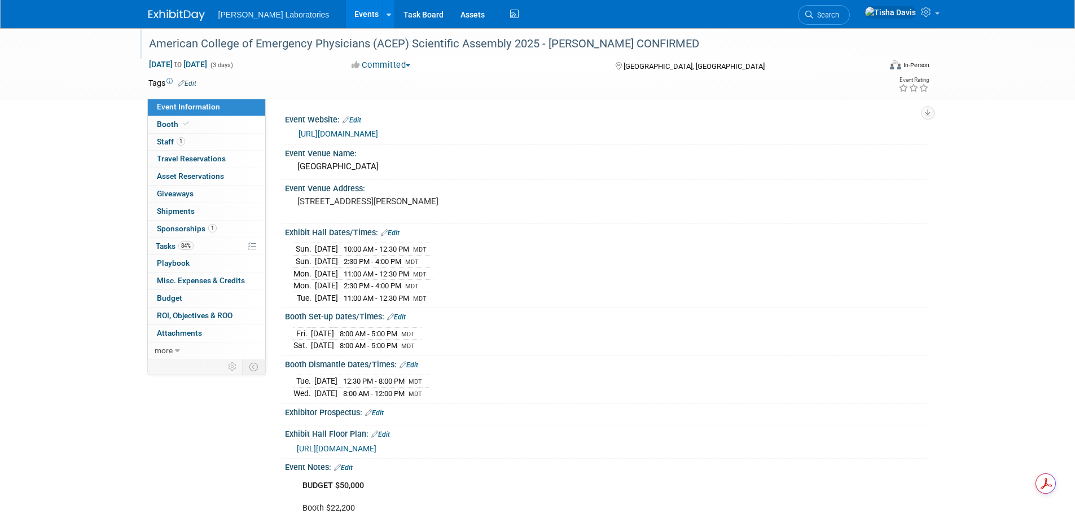
click at [228, 46] on div "American College of Emergency Physicians (ACEP) Scientific Assembly 2025 - [PER…" at bounding box center [504, 44] width 718 height 20
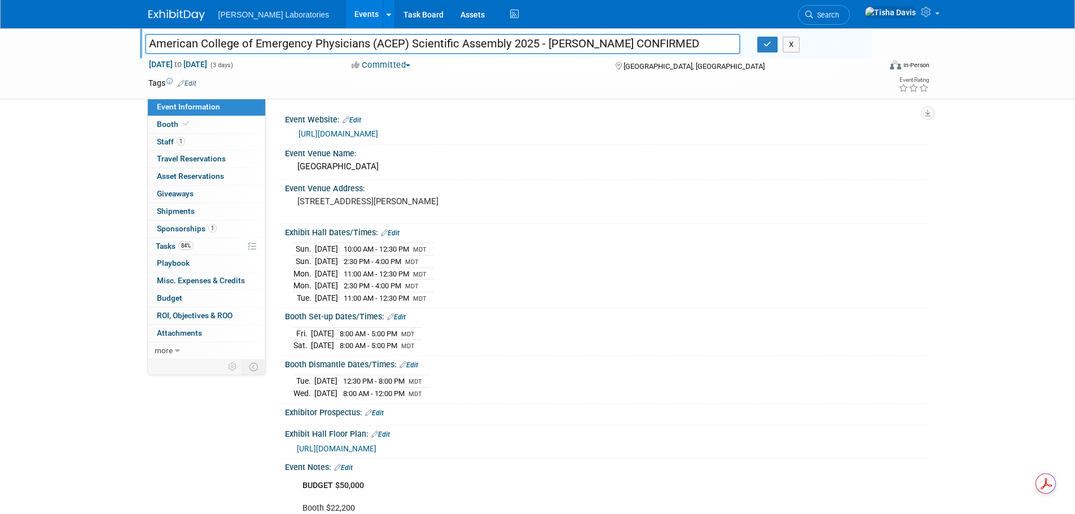
drag, startPoint x: 231, startPoint y: 39, endPoint x: 205, endPoint y: 37, distance: 26.0
click at [205, 37] on input "American College of Emergency Physicians (ACEP) Scientific Assembly 2025 - [PER…" at bounding box center [443, 44] width 596 height 20
click at [609, 333] on div "[DATE] 8:00 AM - 5:00 PM MDT [DATE] 8:00 AM - 5:00 PM MDT" at bounding box center [605, 337] width 625 height 27
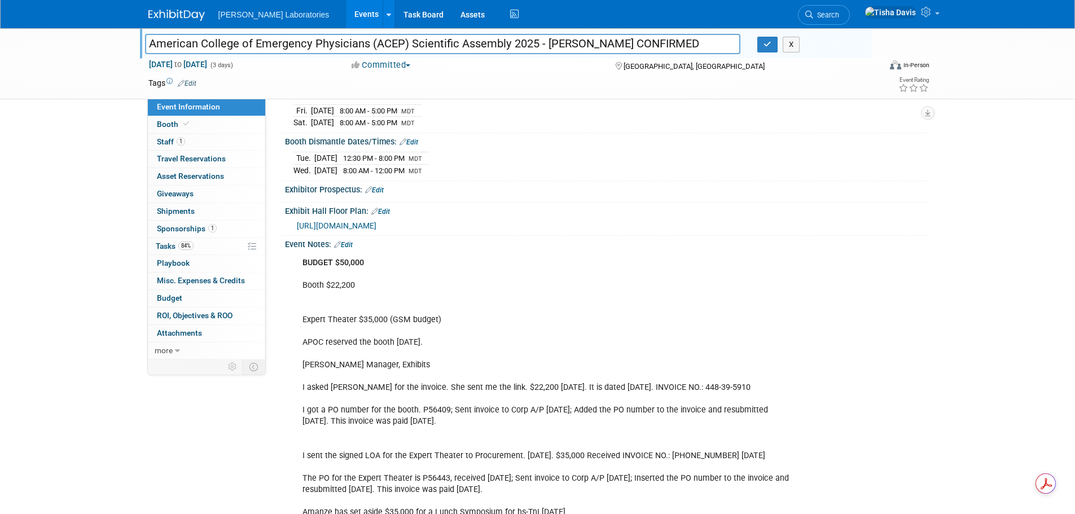
scroll to position [226, 0]
click at [348, 238] on link "Edit" at bounding box center [343, 242] width 19 height 8
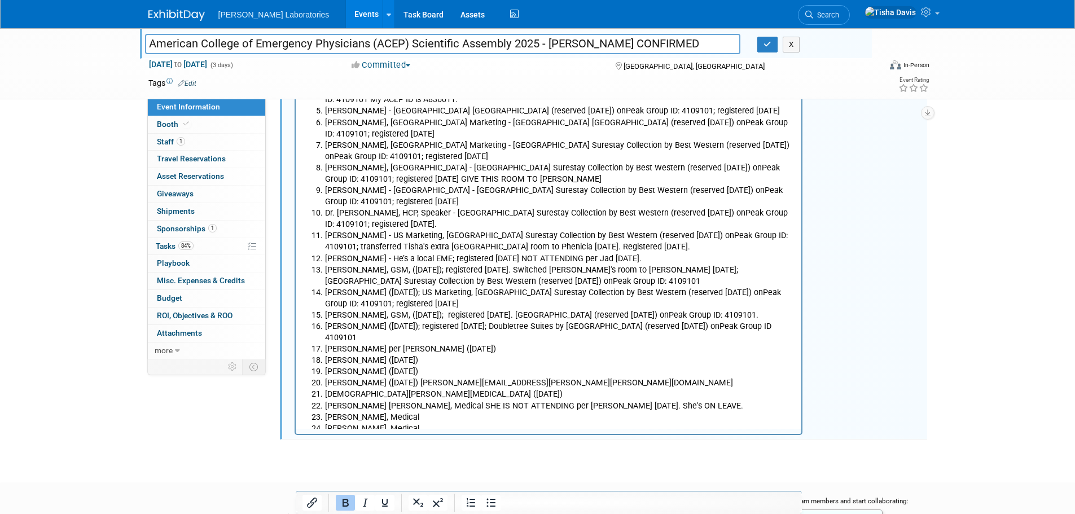
scroll to position [2102, 0]
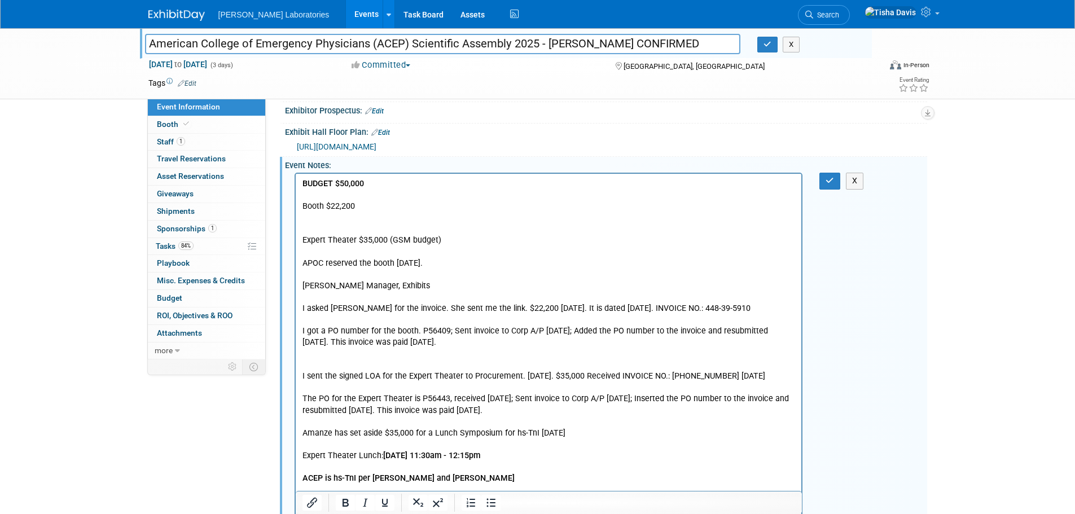
scroll to position [297, 0]
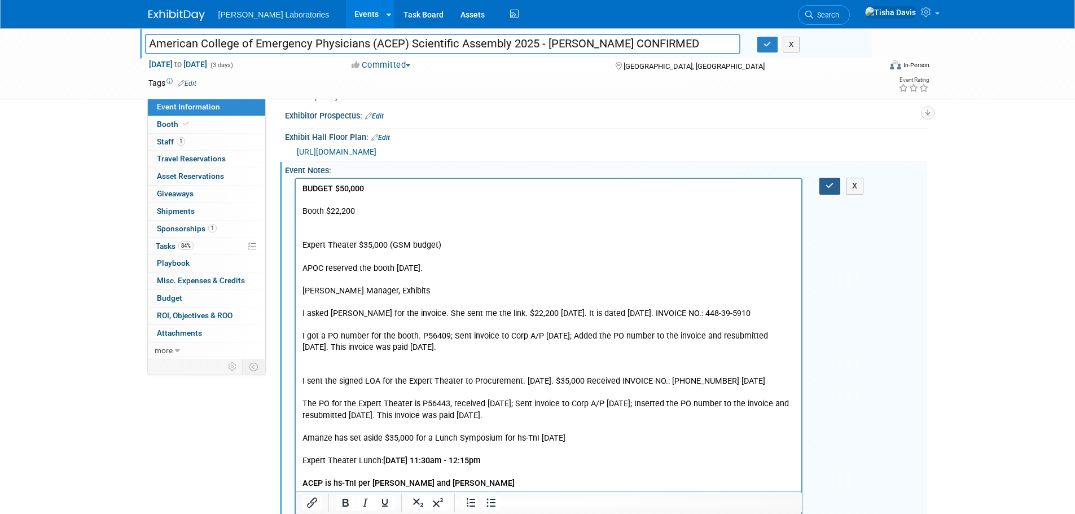
click at [828, 182] on icon "button" at bounding box center [829, 186] width 8 height 8
